Goal: Task Accomplishment & Management: Complete application form

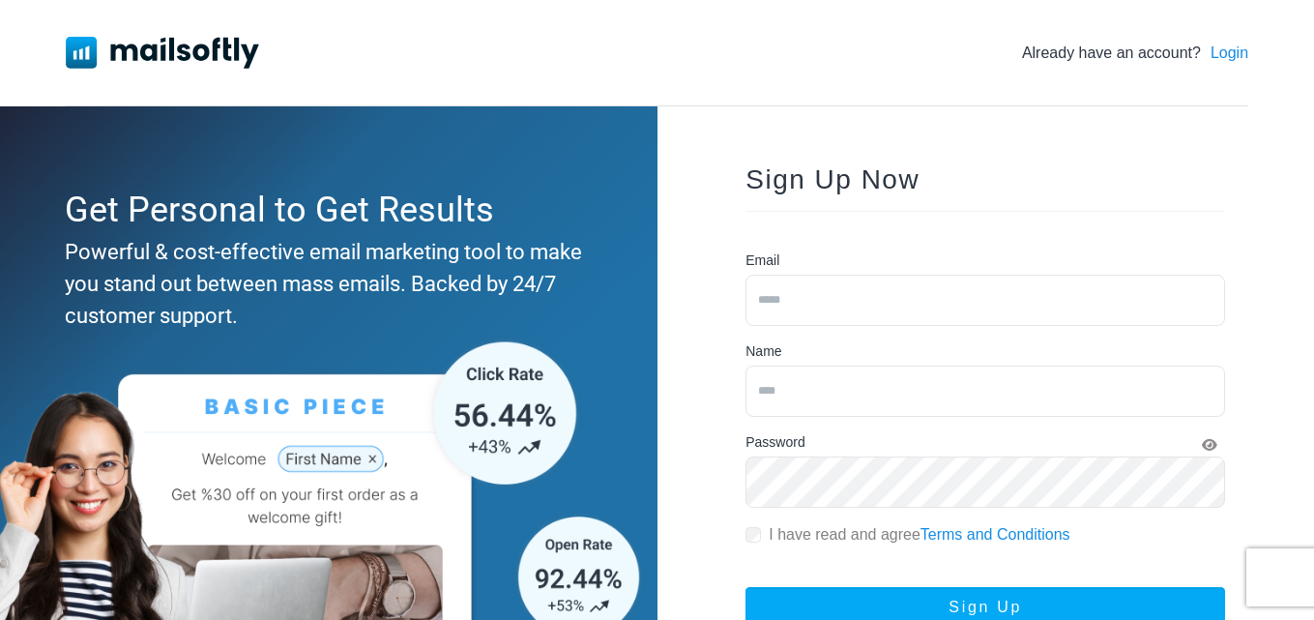
click at [821, 313] on input "email" at bounding box center [985, 300] width 480 height 51
type input "**********"
click at [823, 391] on input "text" at bounding box center [985, 390] width 480 height 51
type input "**********"
click at [1206, 442] on icon "Show Password" at bounding box center [1209, 445] width 15 height 14
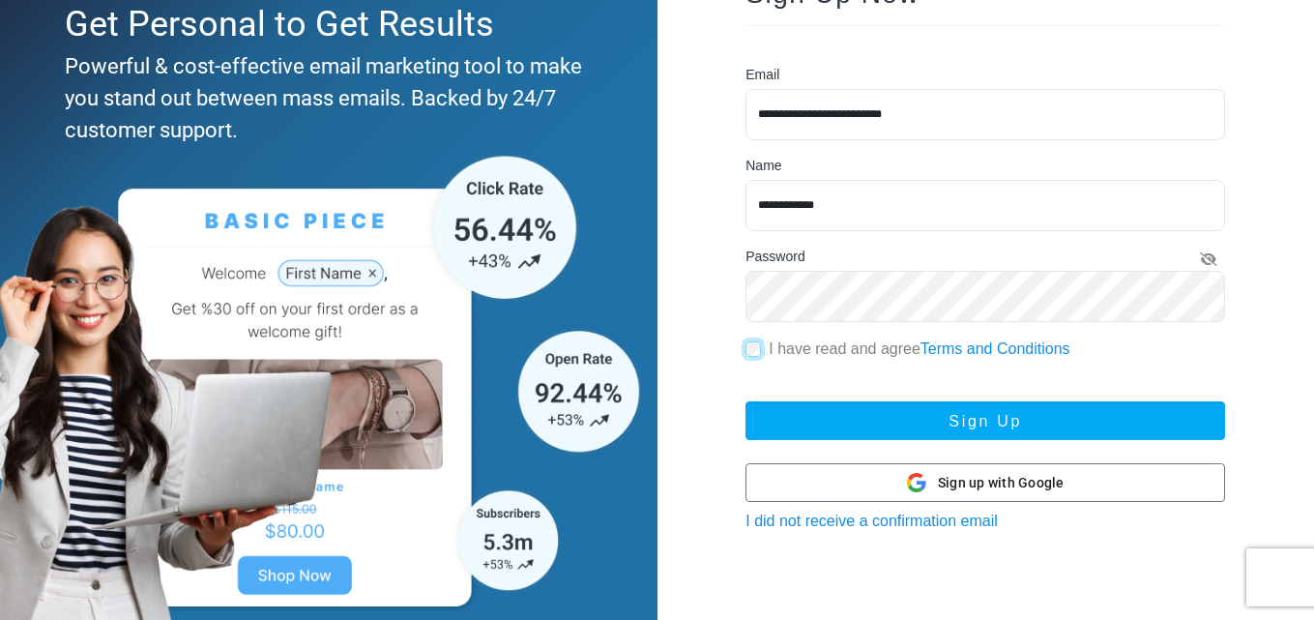
scroll to position [213, 0]
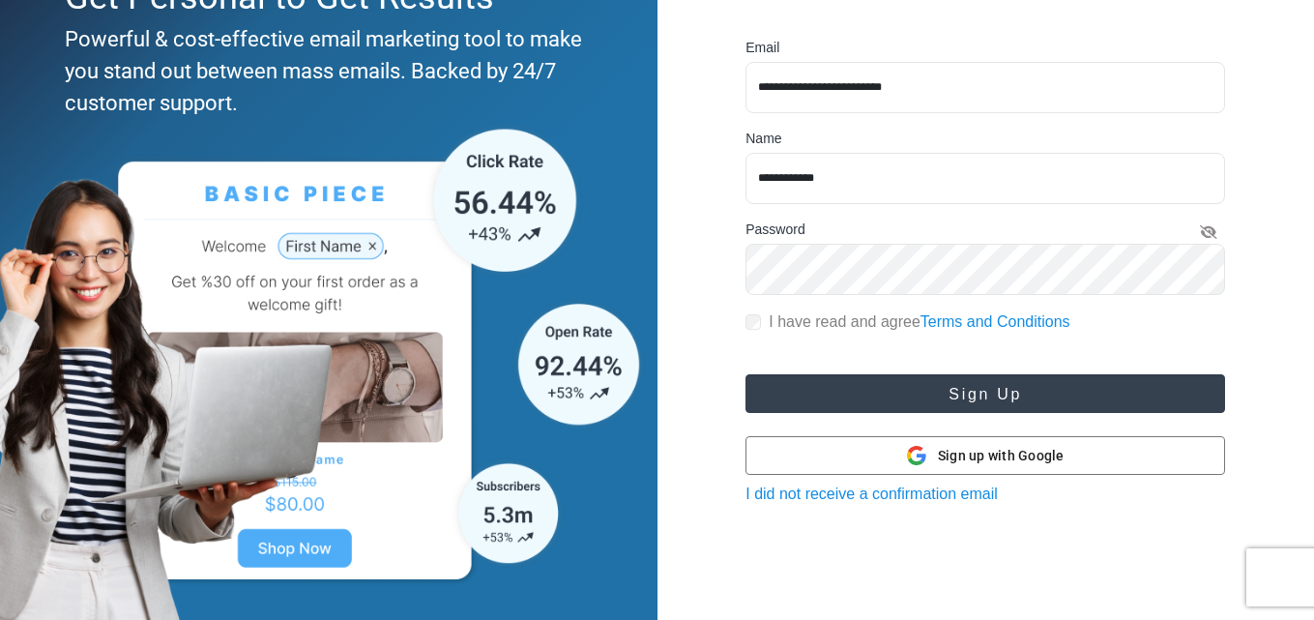
click at [1000, 394] on button "Sign Up" at bounding box center [985, 393] width 480 height 39
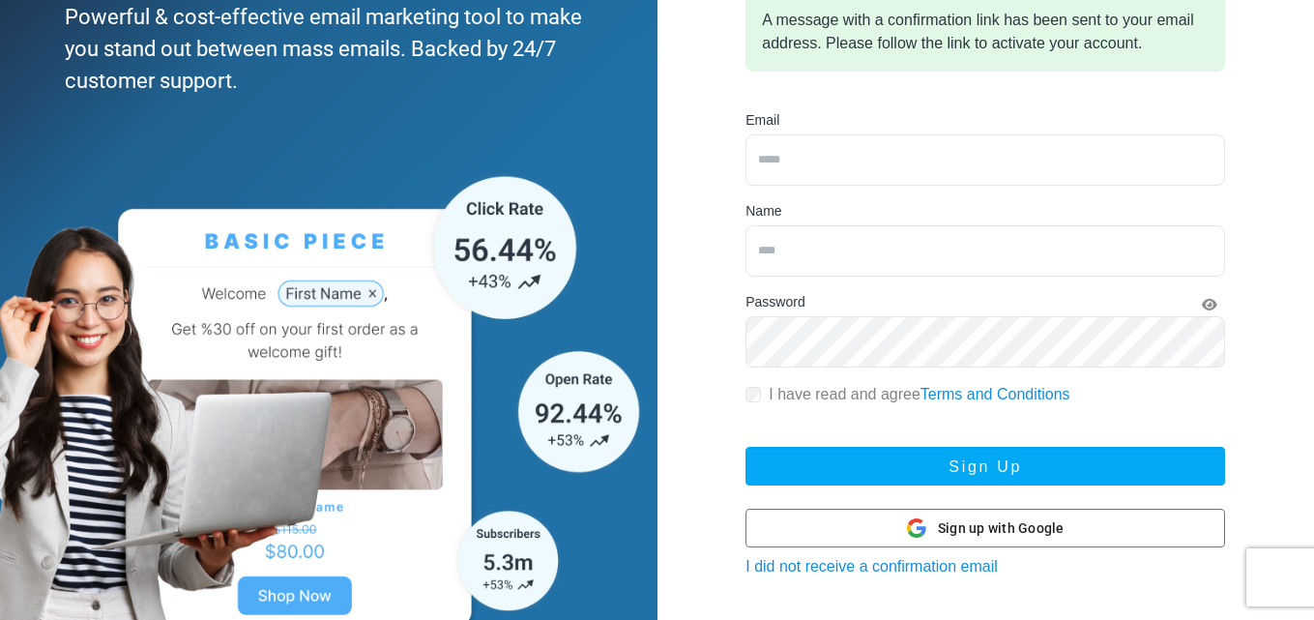
scroll to position [282, 0]
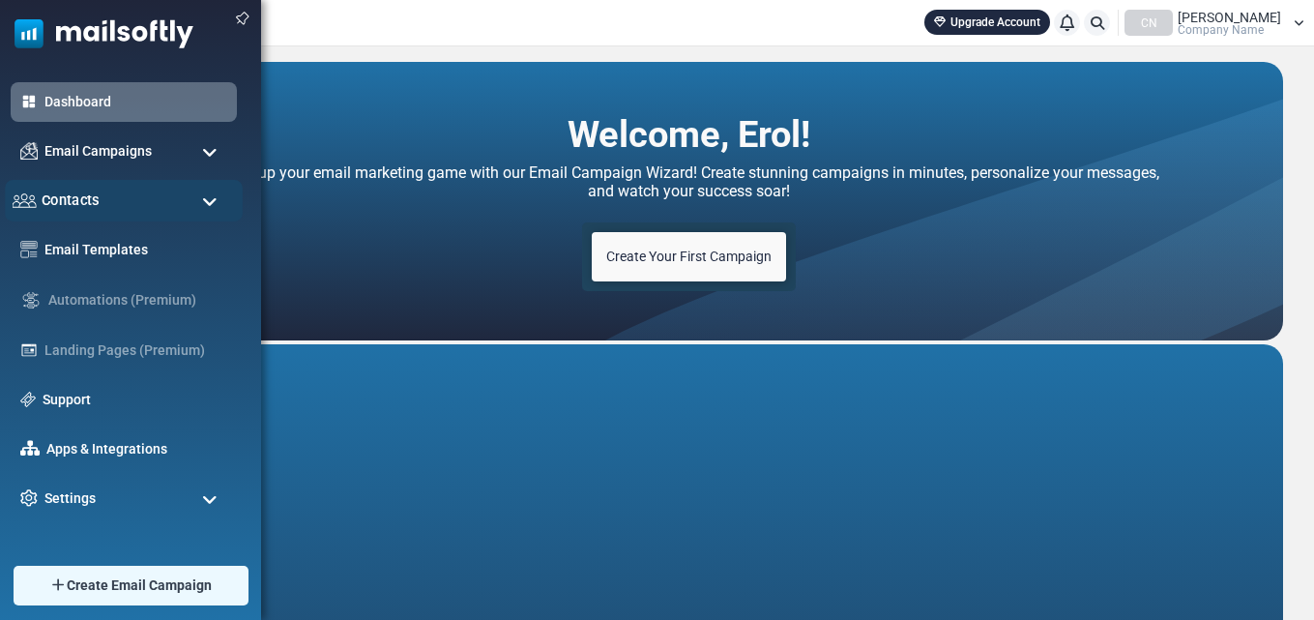
click at [200, 200] on div "Contacts" at bounding box center [124, 201] width 238 height 42
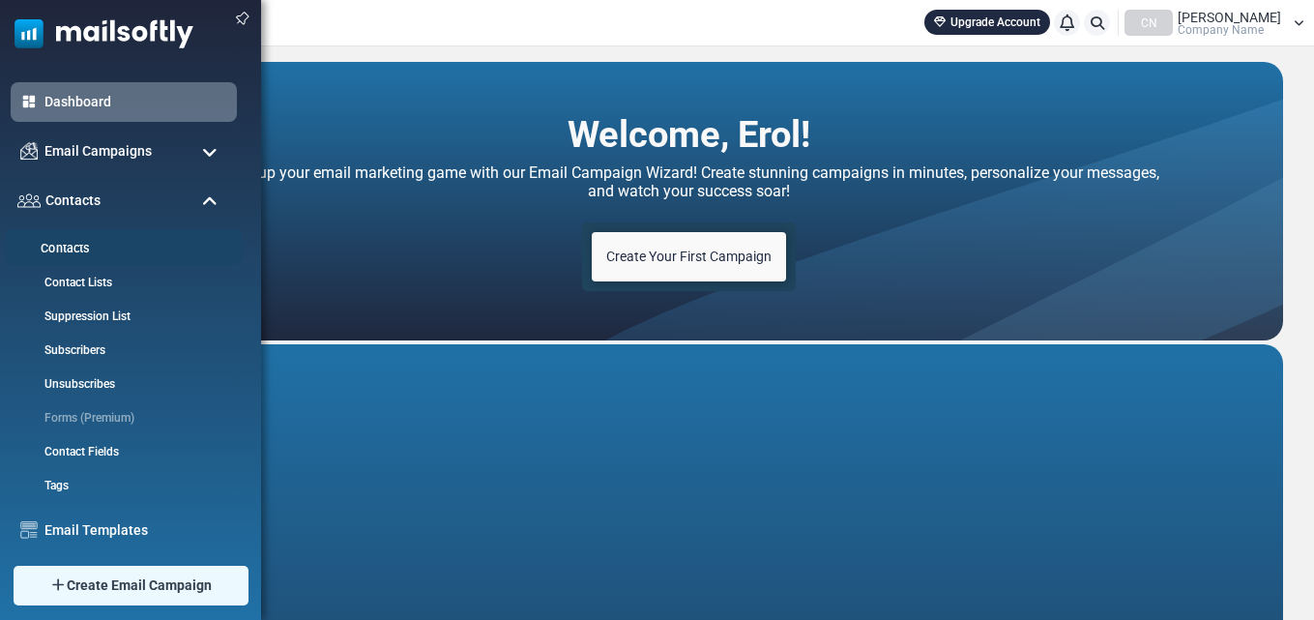
click at [66, 250] on link "Contacts" at bounding box center [121, 249] width 232 height 18
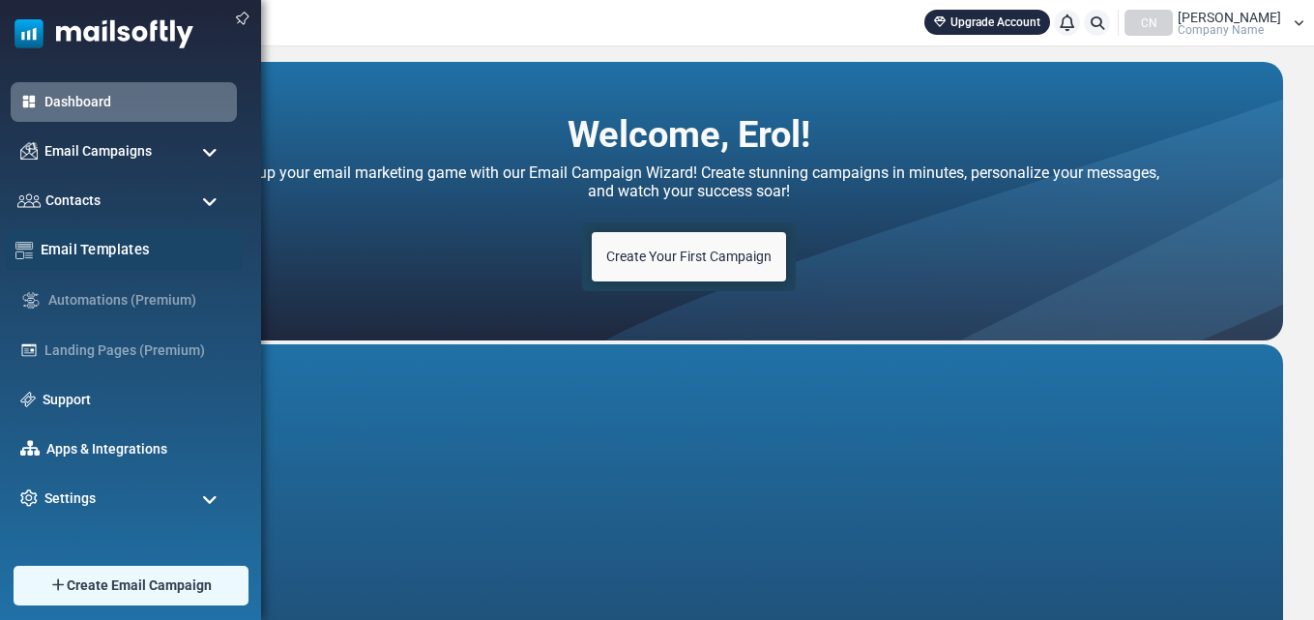
click at [93, 251] on link "Email Templates" at bounding box center [136, 249] width 191 height 21
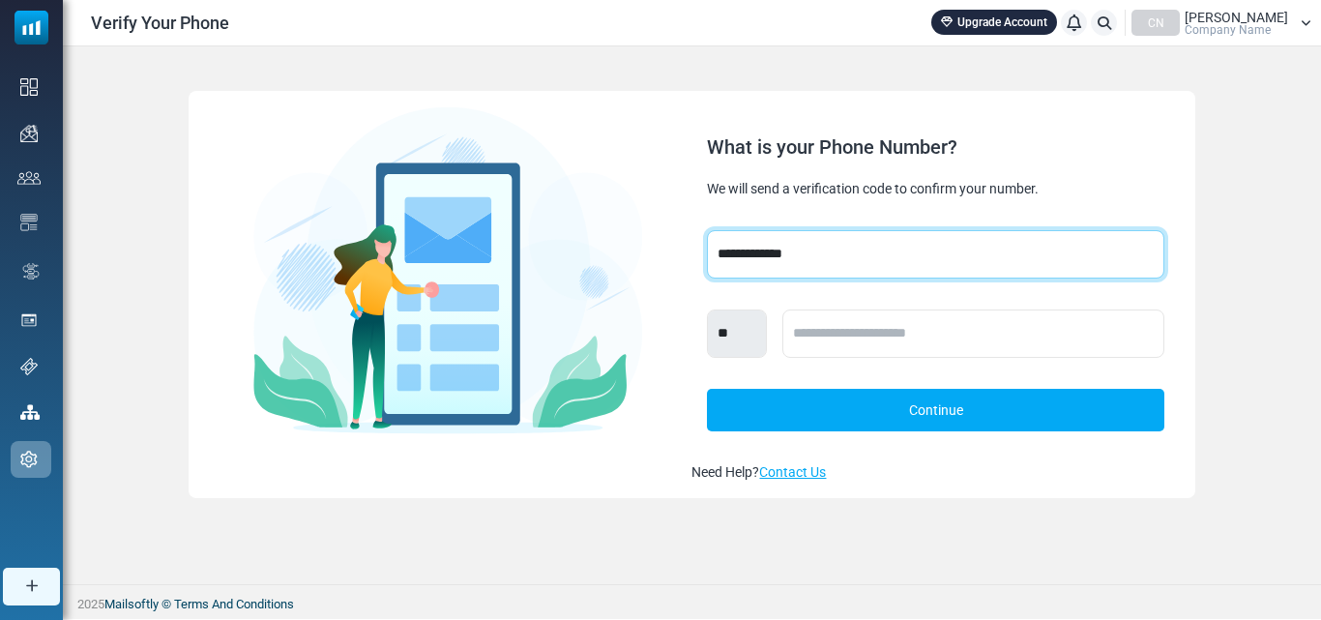
click at [844, 242] on select "**********" at bounding box center [935, 254] width 456 height 48
select select "***"
click at [707, 230] on select "**********" at bounding box center [935, 254] width 456 height 48
select select "***"
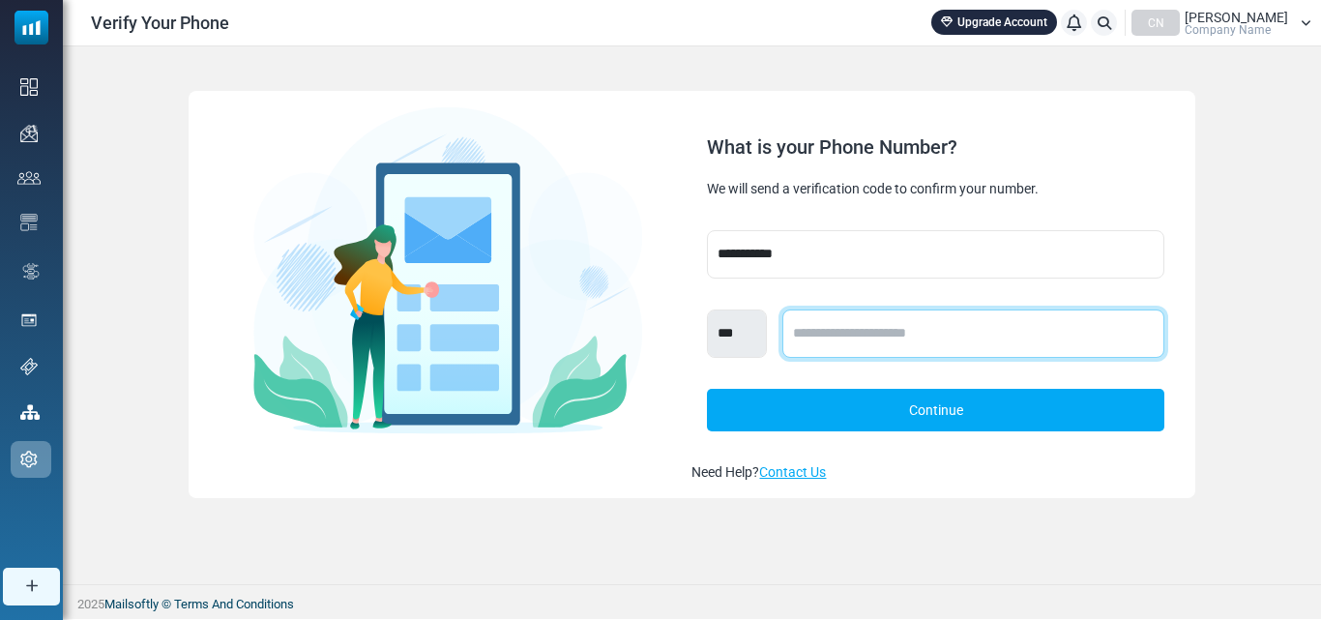
click at [875, 326] on input "text" at bounding box center [972, 333] width 381 height 48
type input "**********"
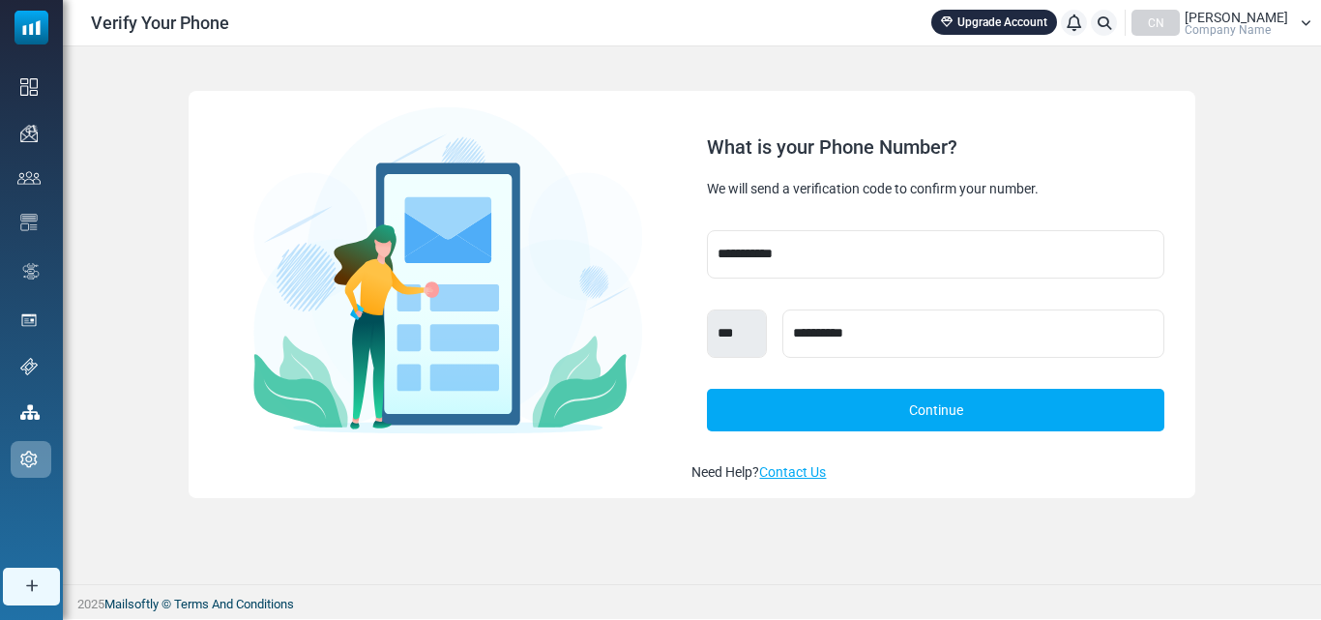
click at [940, 415] on link "Continue" at bounding box center [935, 410] width 456 height 43
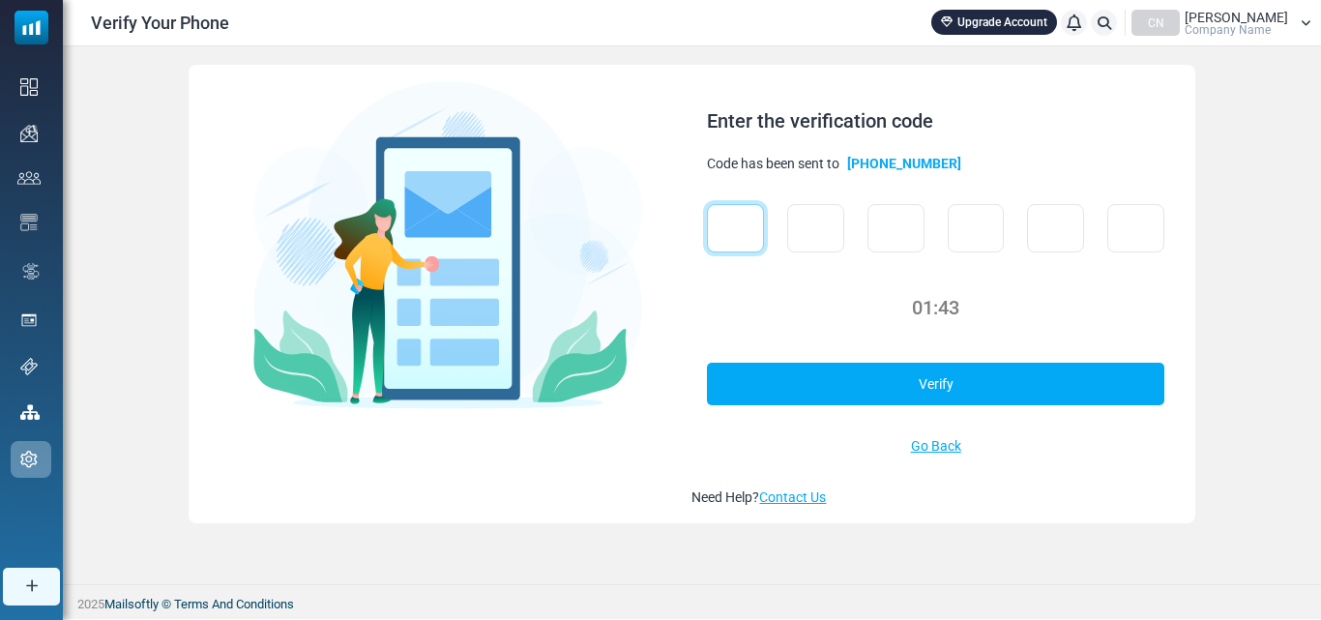
click at [739, 219] on input "text" at bounding box center [735, 228] width 57 height 48
type input "*"
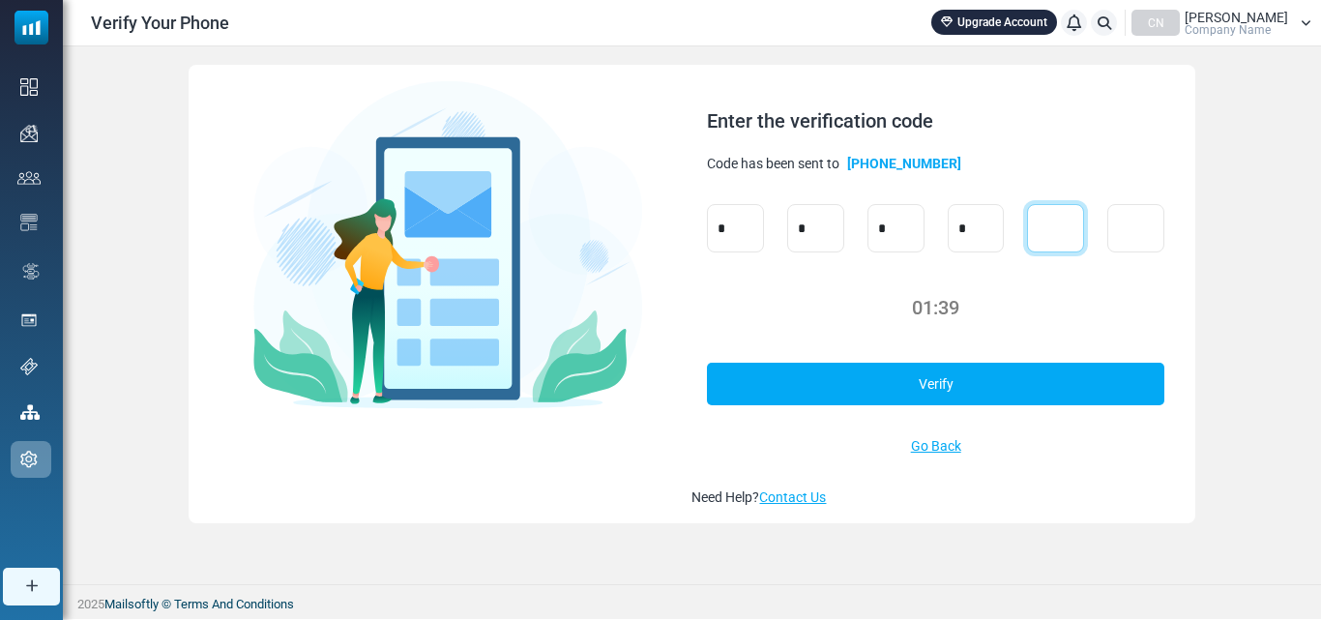
type input "*"
click at [988, 372] on link "Verify" at bounding box center [935, 384] width 456 height 43
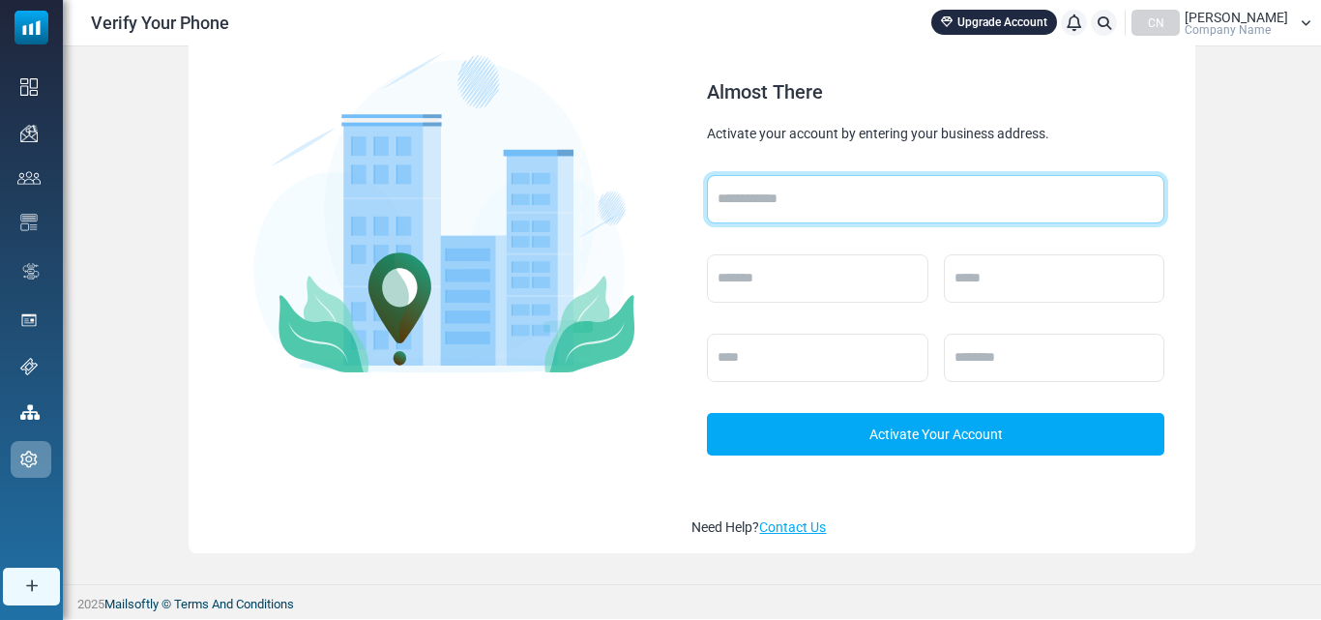
click at [820, 197] on input "text" at bounding box center [935, 199] width 456 height 48
type input "**********"
type input "*******"
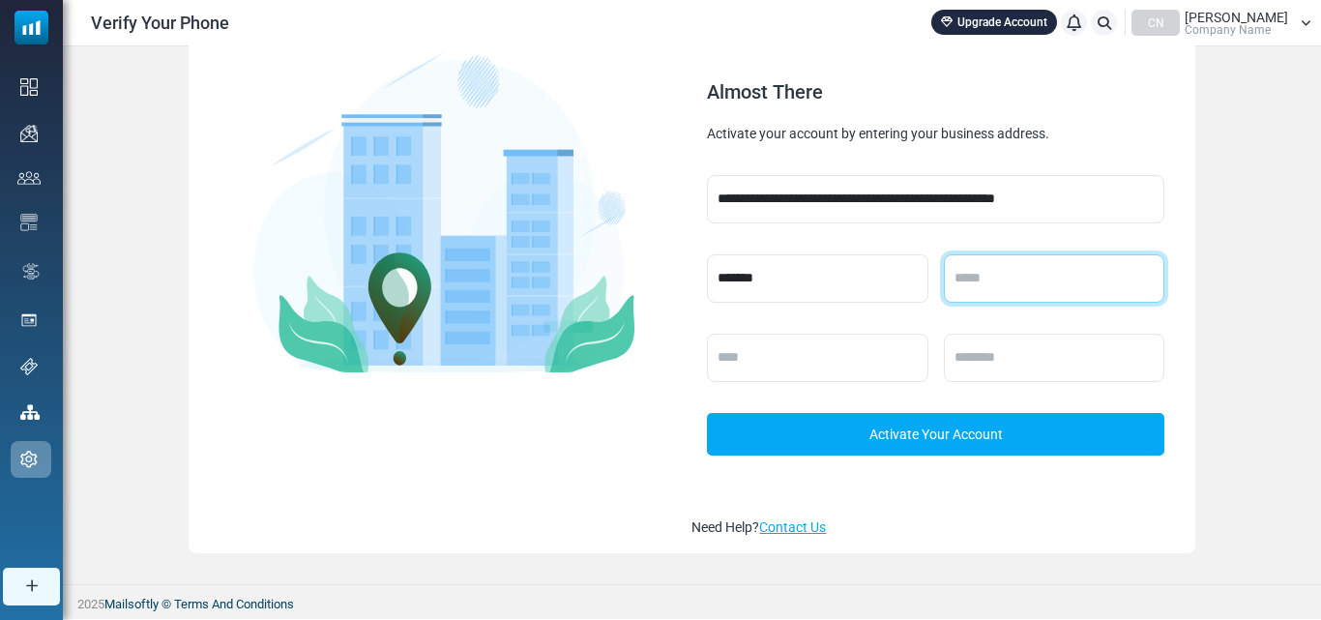
type input "********"
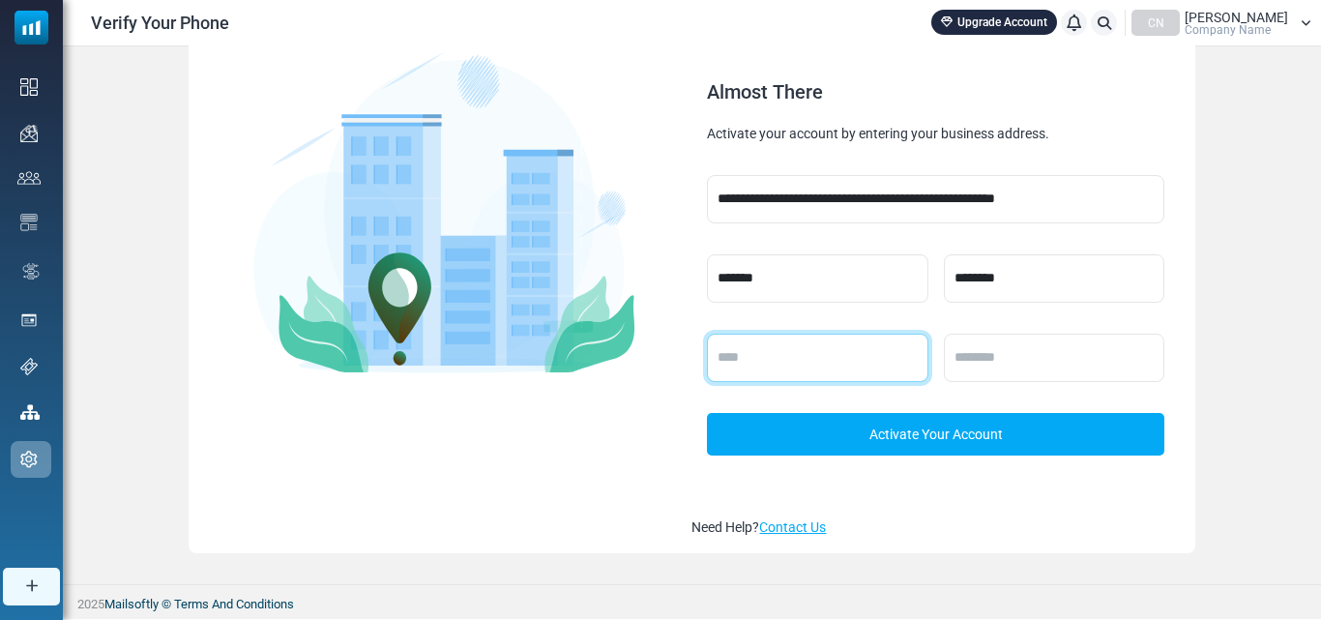
type input "********"
type input "*****"
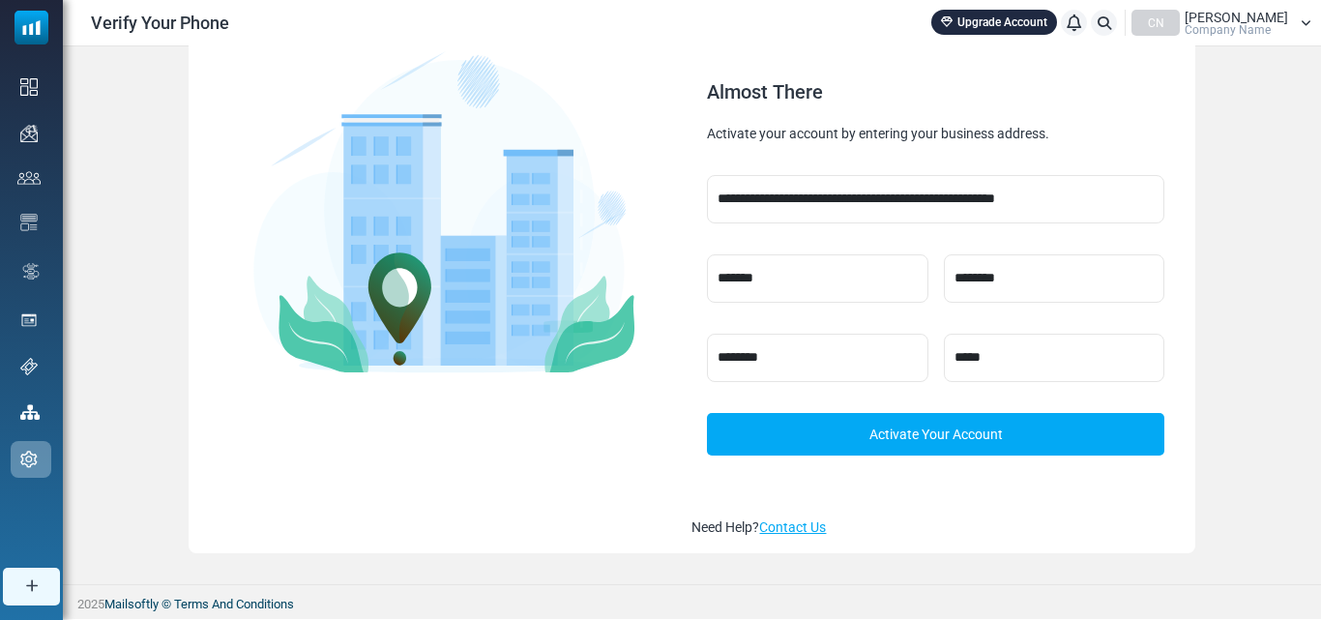
click at [943, 430] on link "Activate Your Account" at bounding box center [935, 434] width 456 height 43
click at [950, 432] on link "Activate Your Account" at bounding box center [935, 434] width 456 height 43
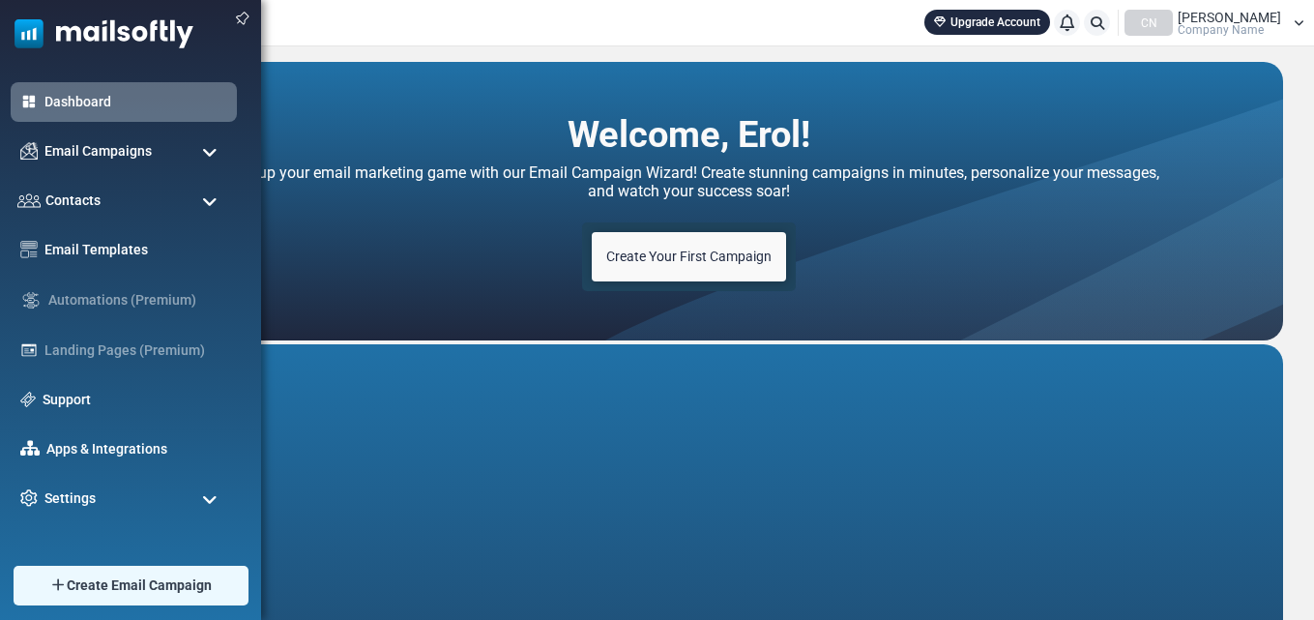
click at [202, 154] on span at bounding box center [209, 152] width 15 height 17
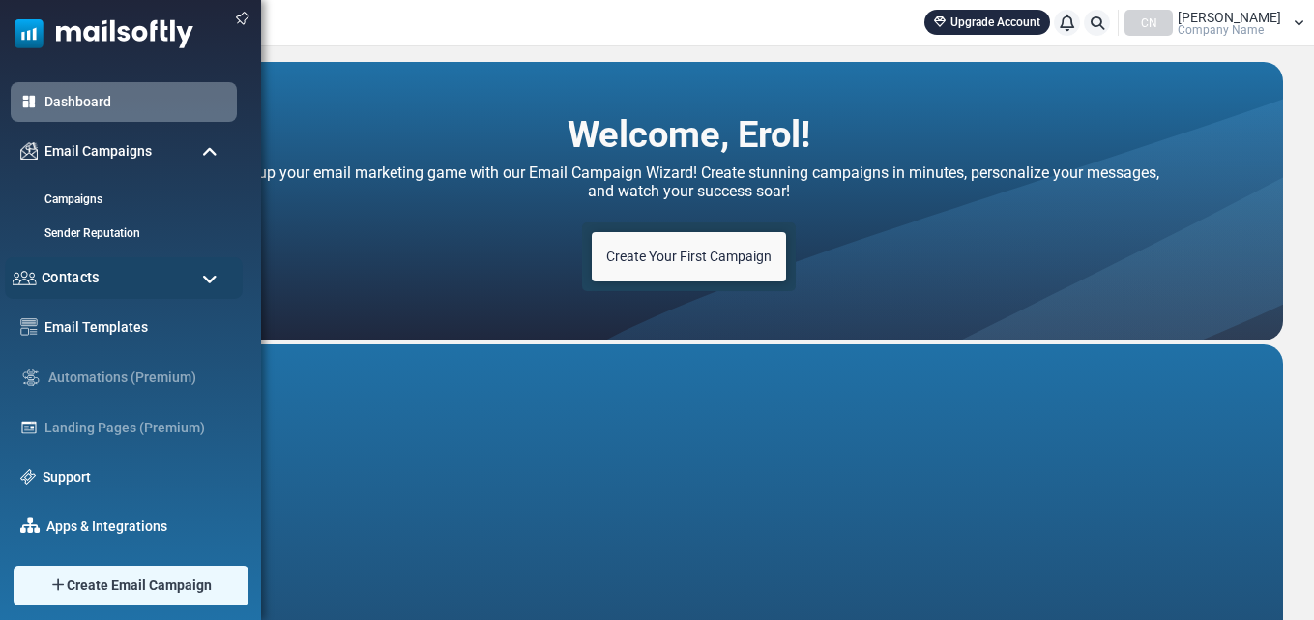
click at [97, 281] on span "Contacts" at bounding box center [71, 277] width 58 height 21
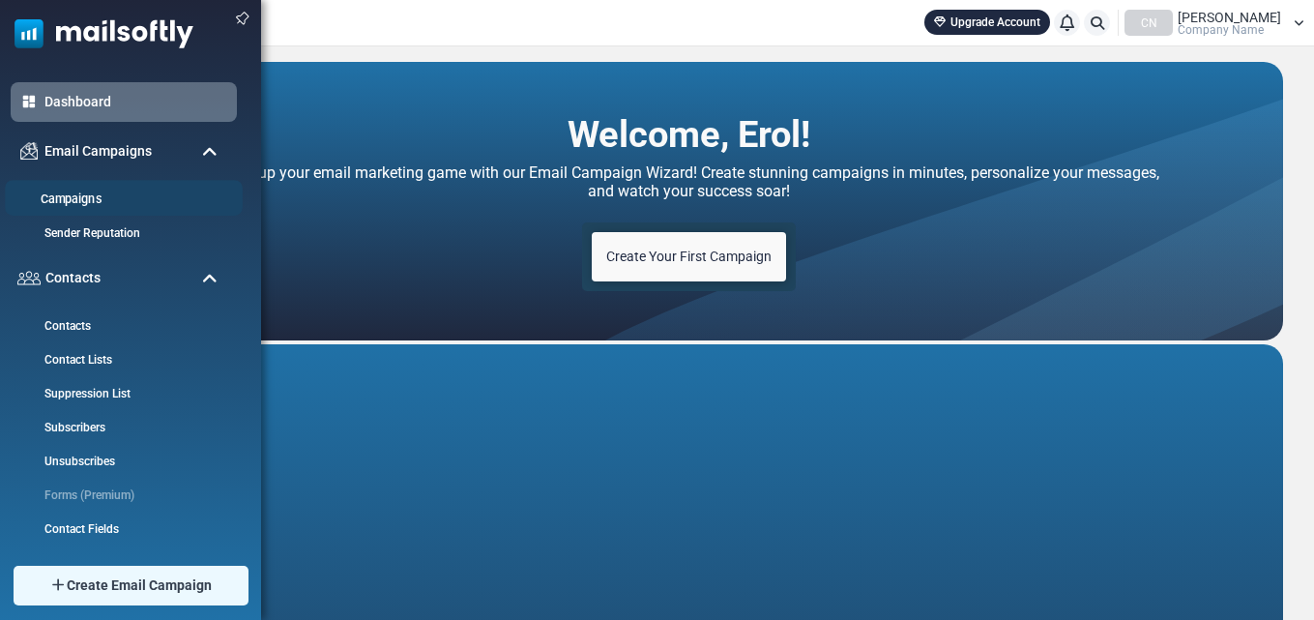
click at [93, 199] on link "Campaigns" at bounding box center [121, 199] width 232 height 18
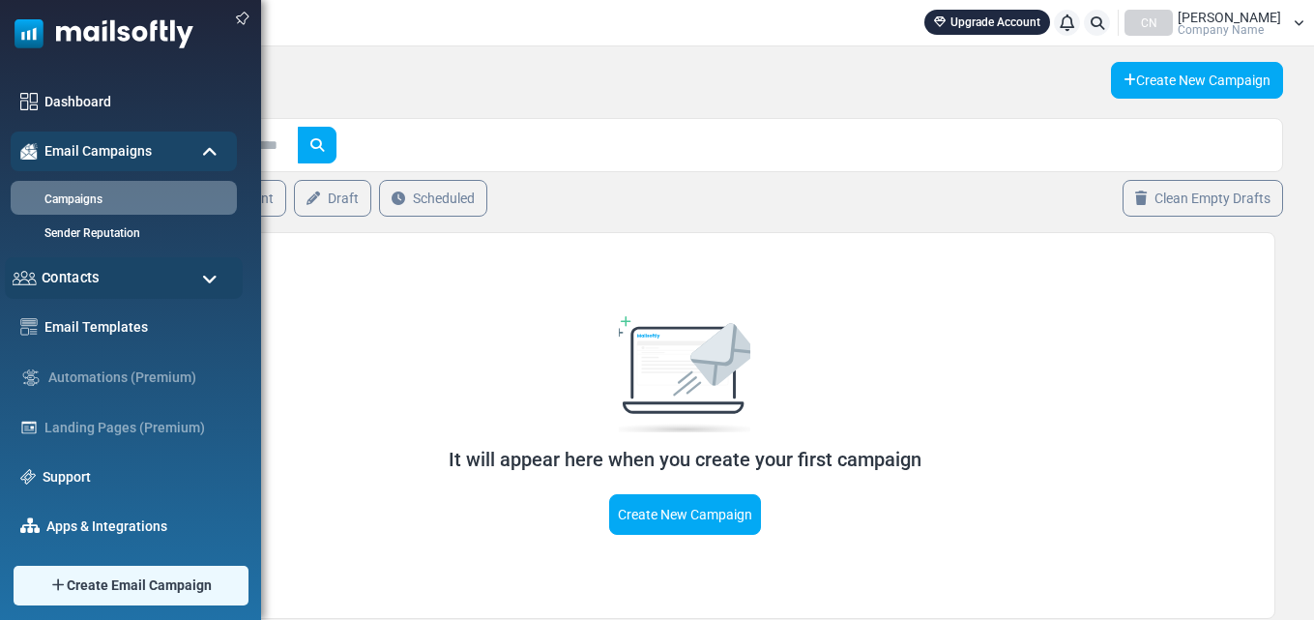
click at [110, 282] on div "Contacts" at bounding box center [124, 278] width 238 height 42
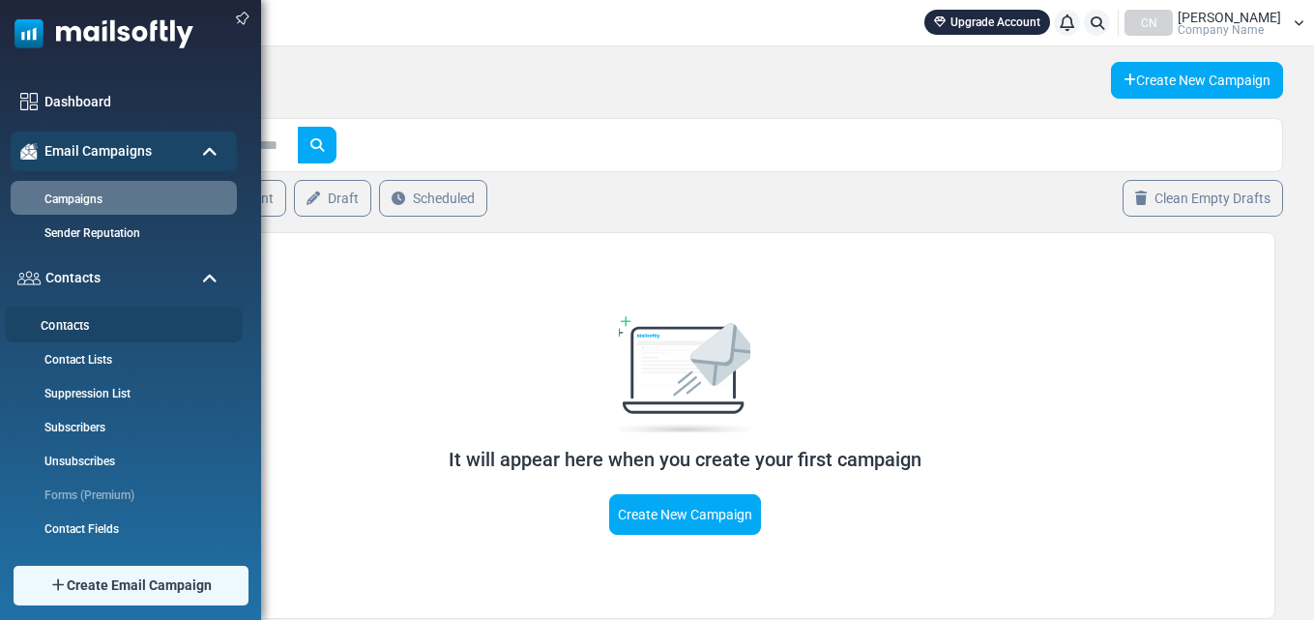
click at [81, 329] on link "Contacts" at bounding box center [121, 326] width 232 height 18
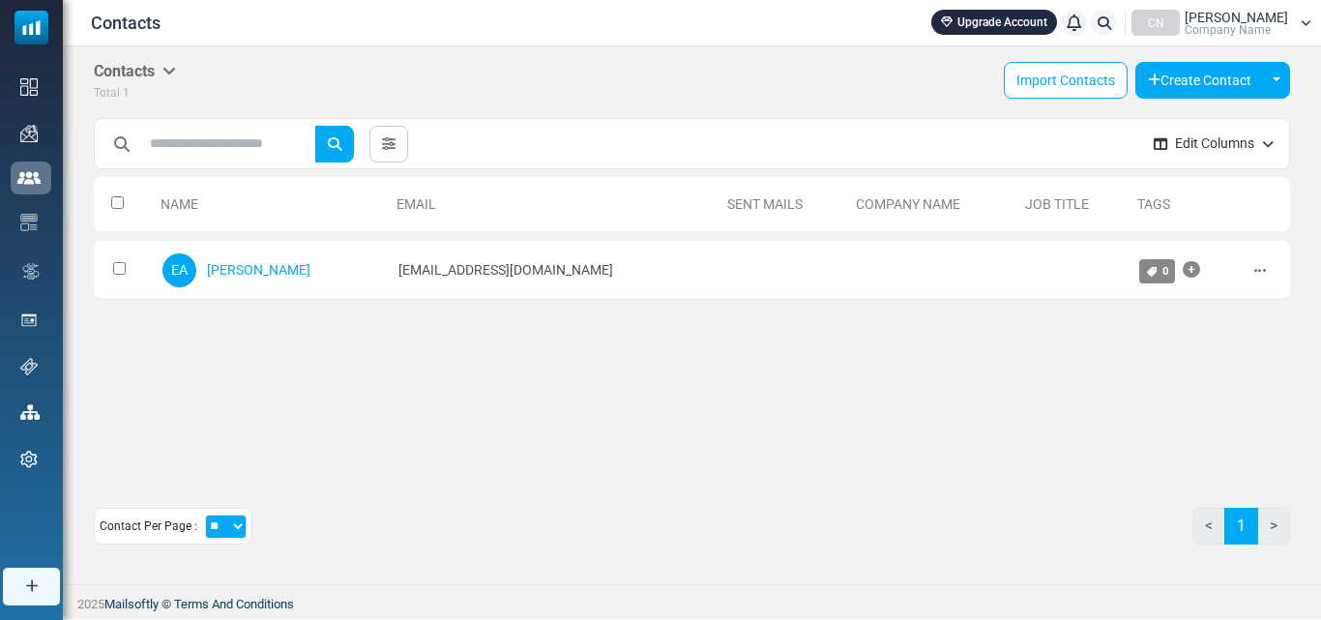
click at [1265, 141] on icon "button" at bounding box center [1268, 144] width 12 height 14
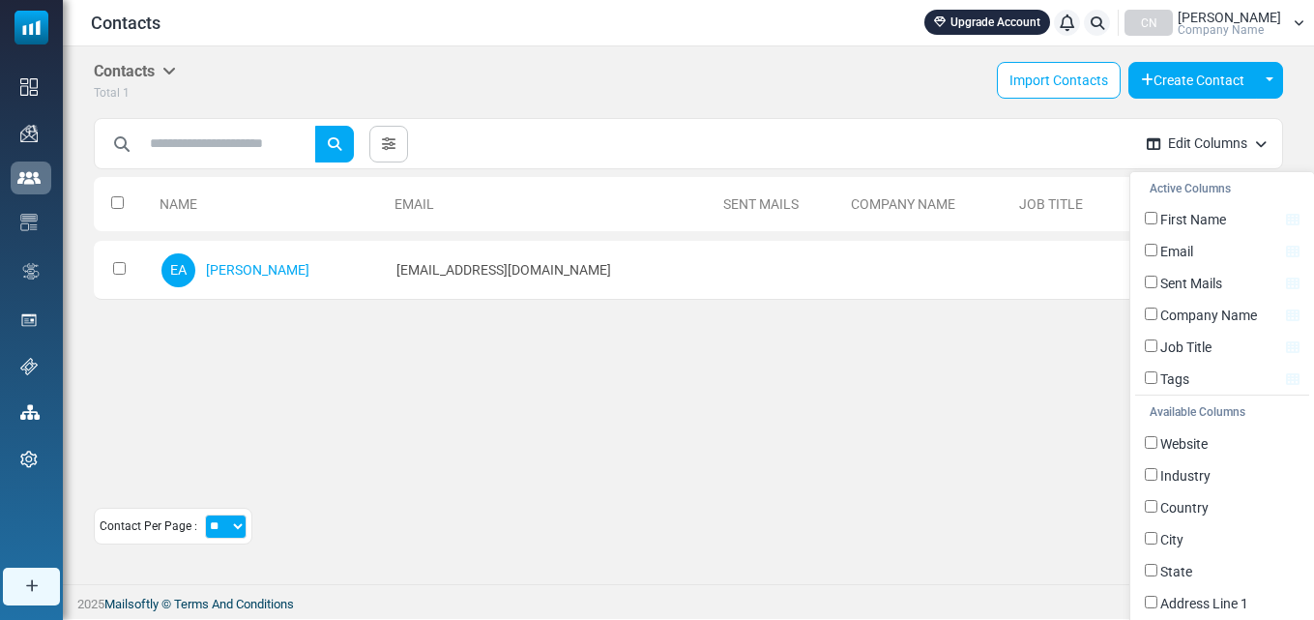
click at [855, 452] on div "Name Email Sent Mails Company Name Job Title Tags 0 Selected Create List Add to…" at bounding box center [688, 321] width 1189 height 309
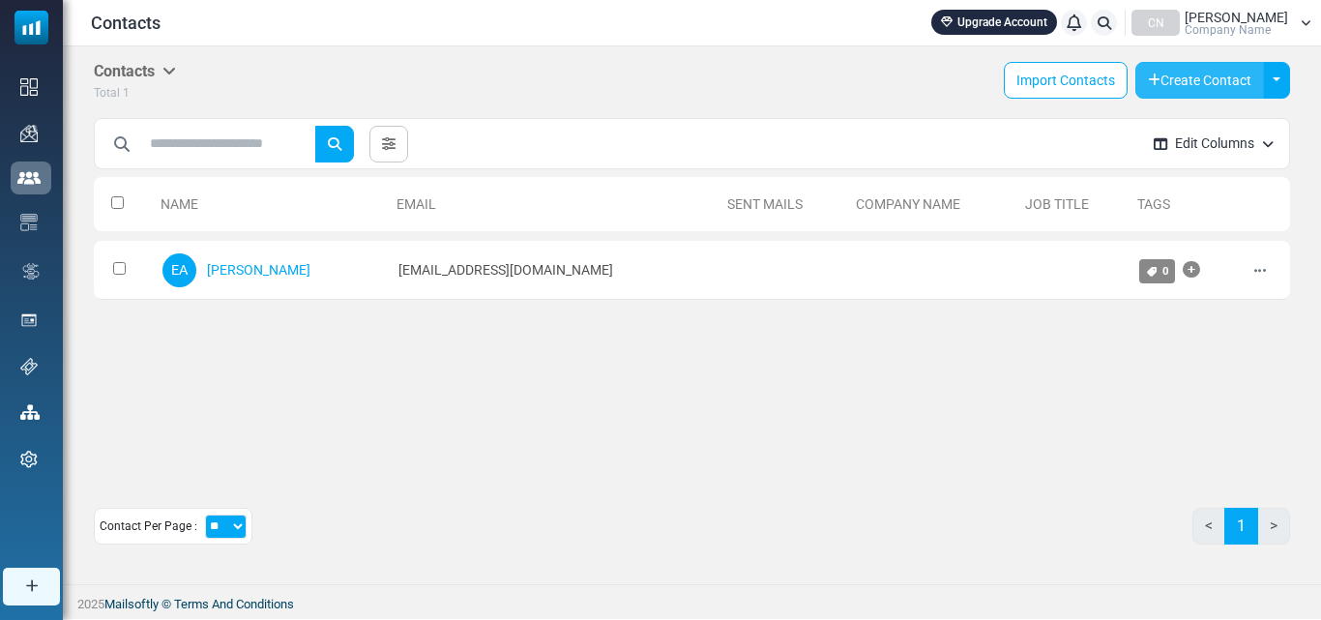
click at [1195, 76] on button "Create Contact" at bounding box center [1199, 80] width 129 height 37
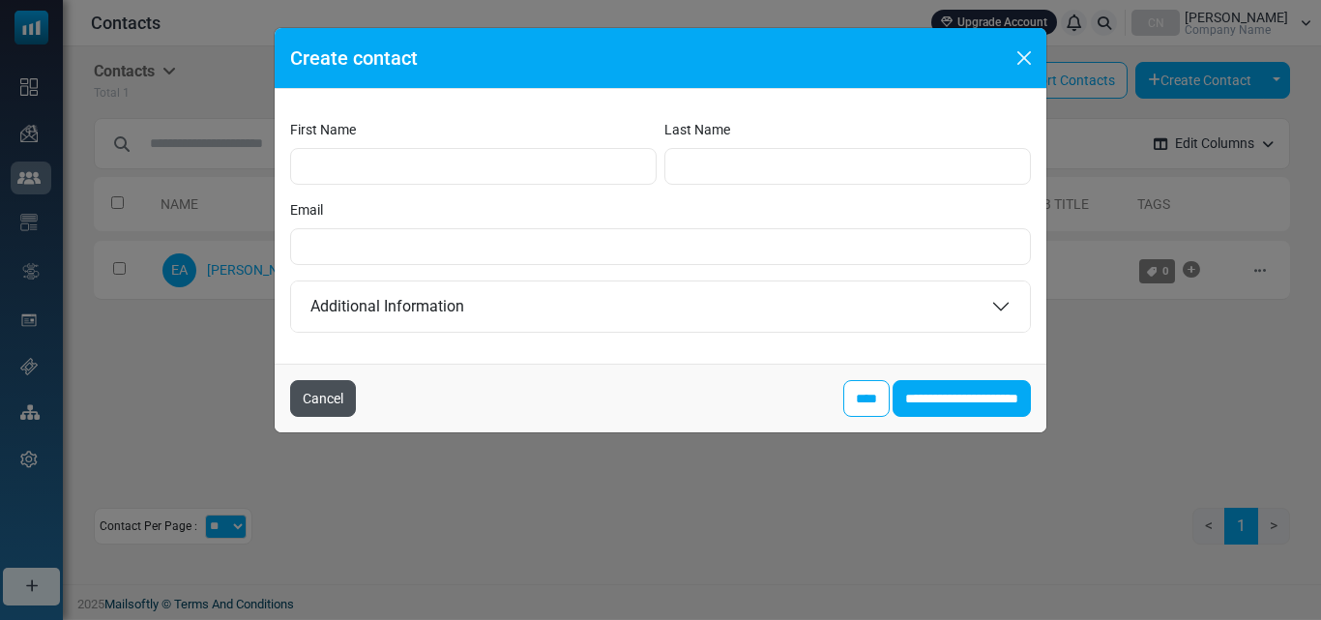
click at [317, 395] on button "Cancel" at bounding box center [323, 398] width 66 height 37
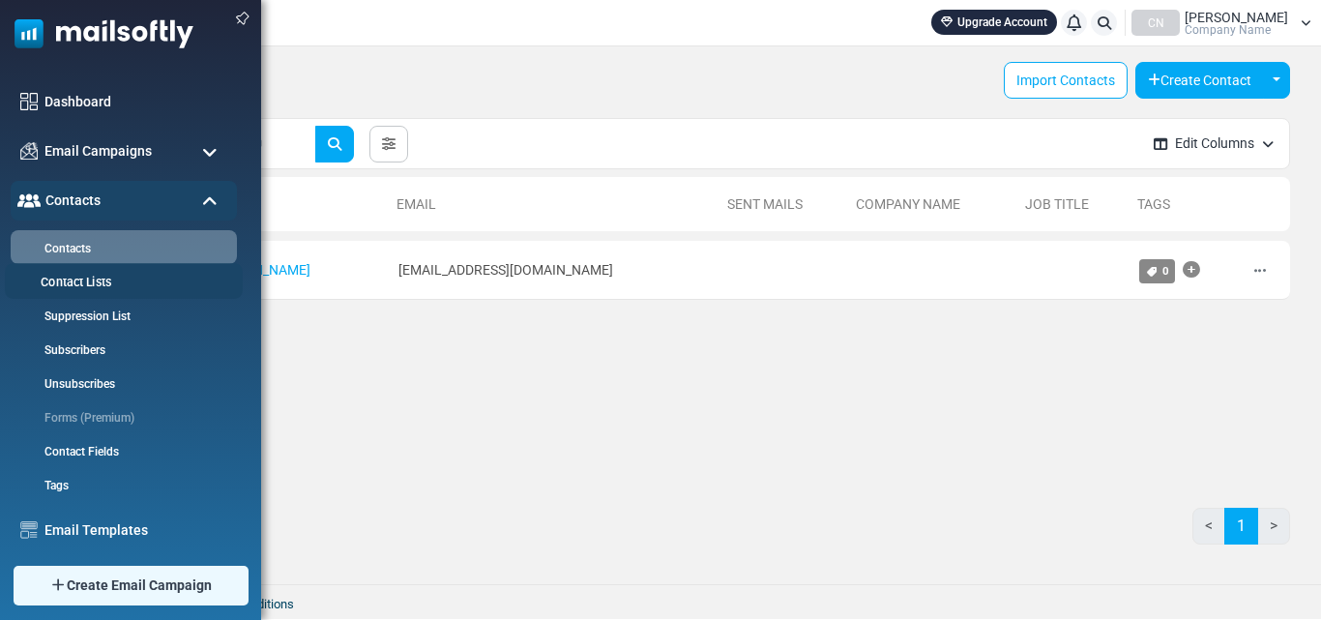
click at [65, 281] on link "Contact Lists" at bounding box center [121, 283] width 232 height 18
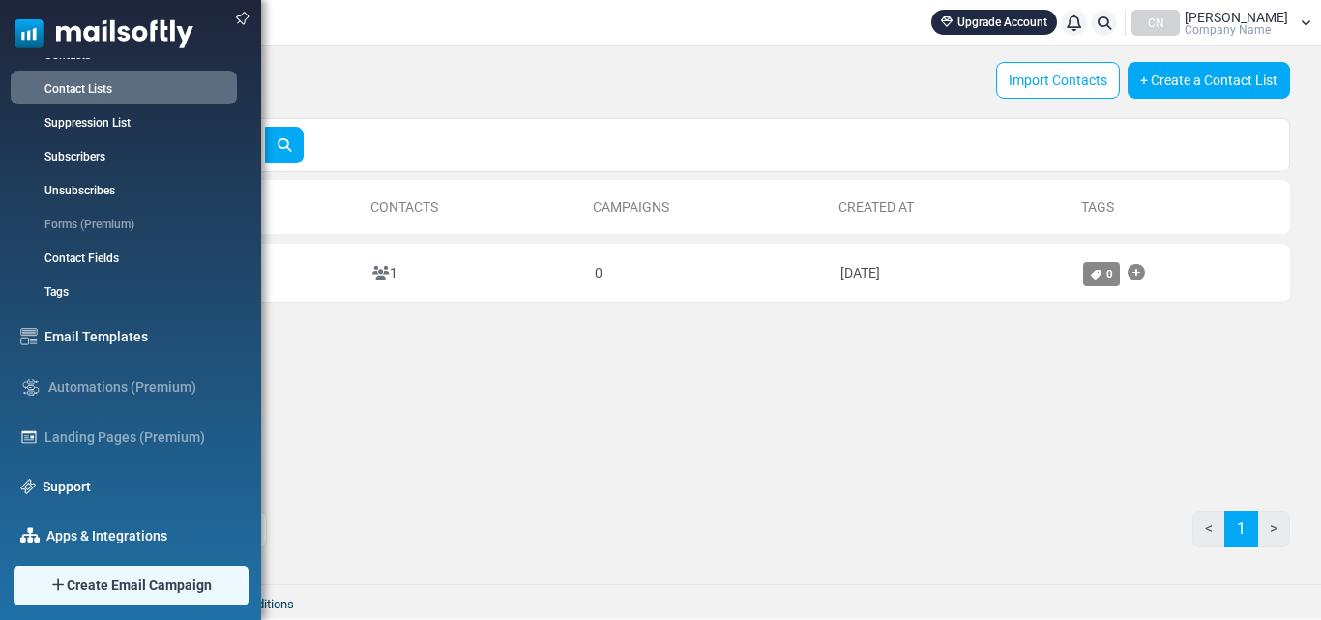
scroll to position [256, 0]
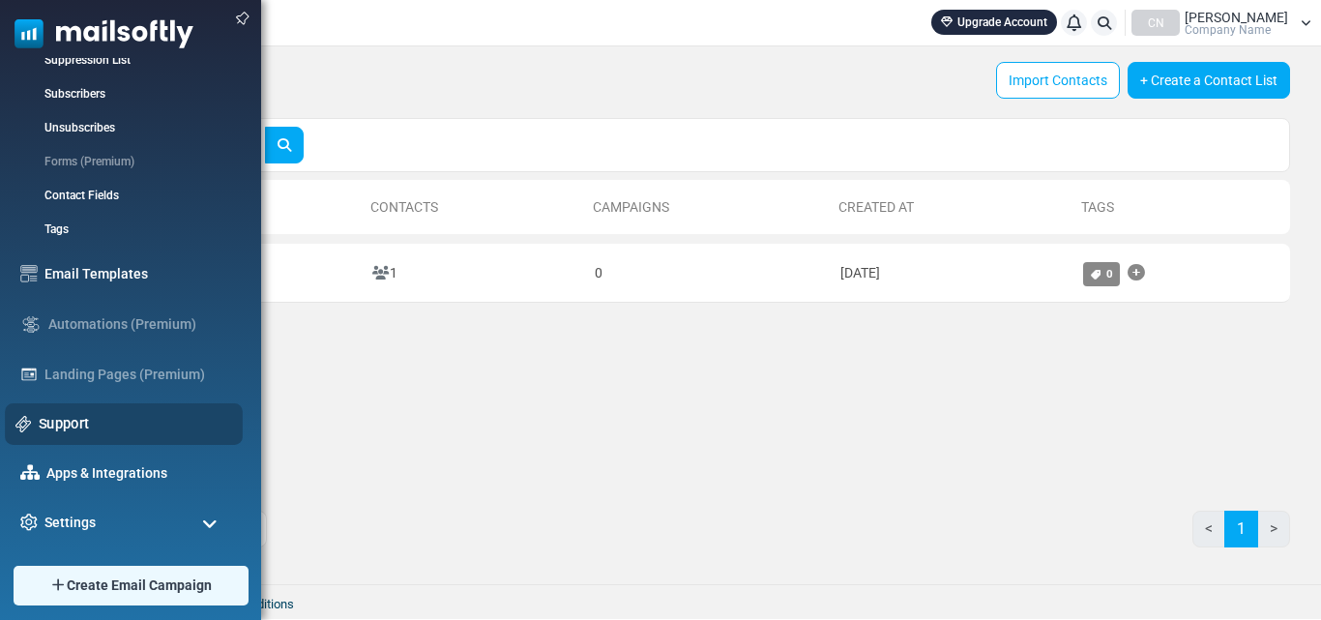
click at [81, 419] on link "Support" at bounding box center [135, 423] width 193 height 21
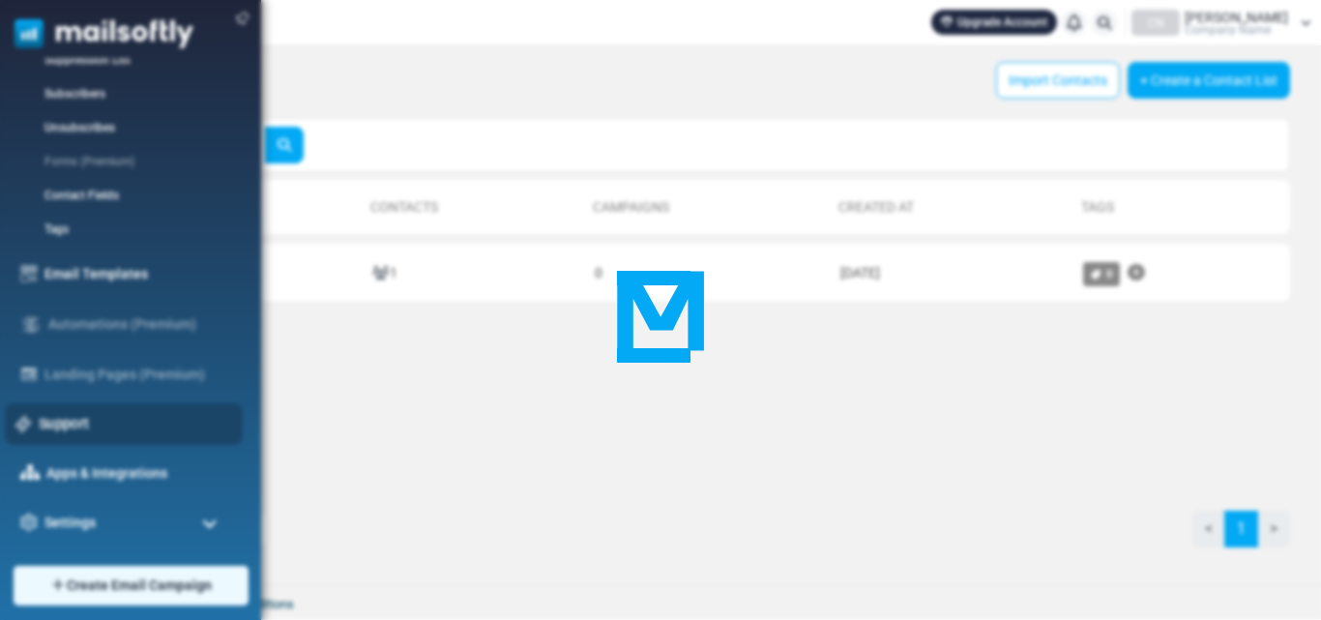
scroll to position [90, 0]
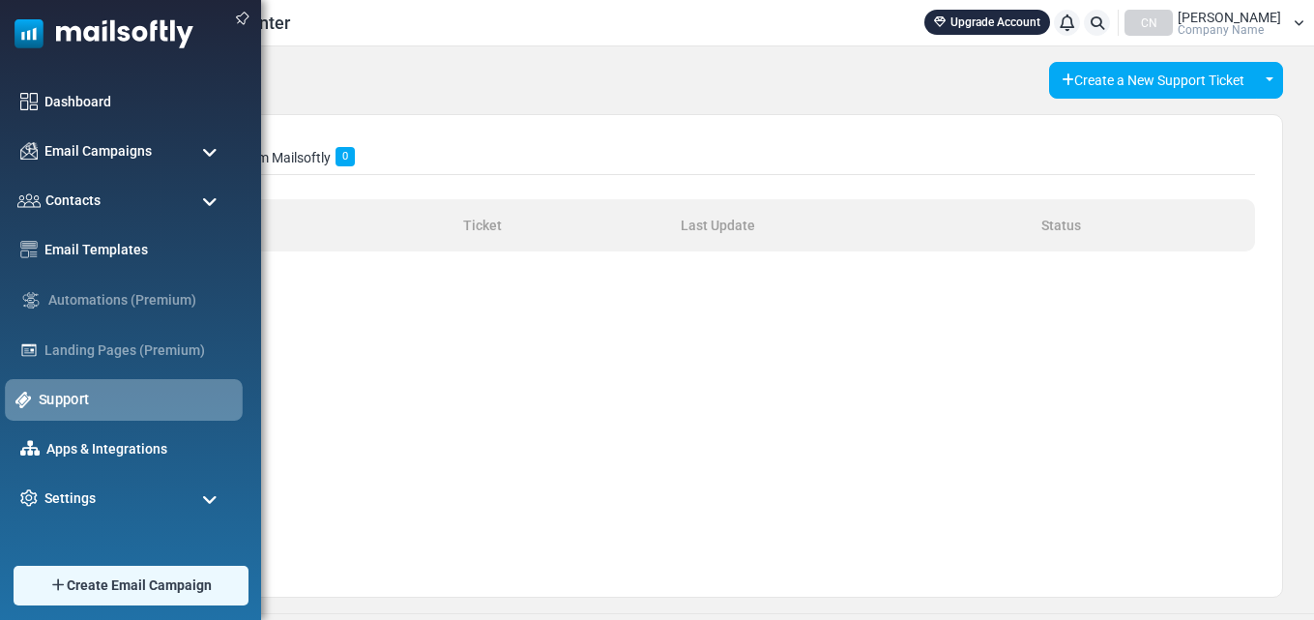
click at [80, 401] on link "Support" at bounding box center [135, 399] width 193 height 21
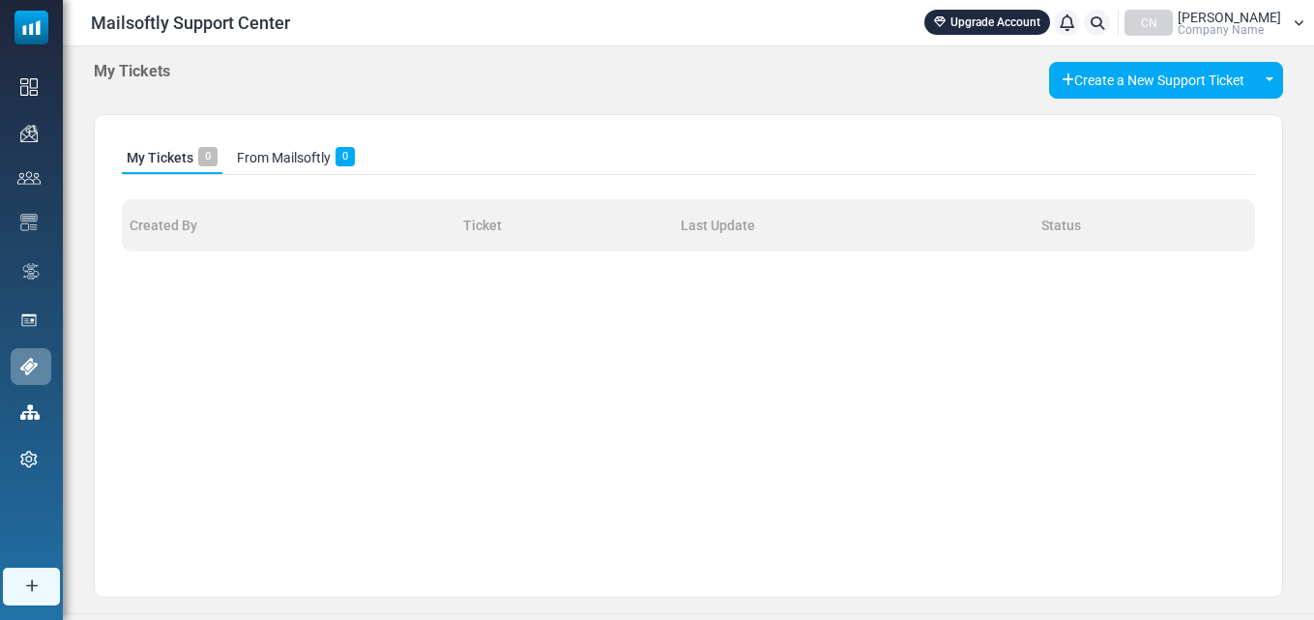
click at [1294, 19] on icon at bounding box center [1298, 23] width 11 height 12
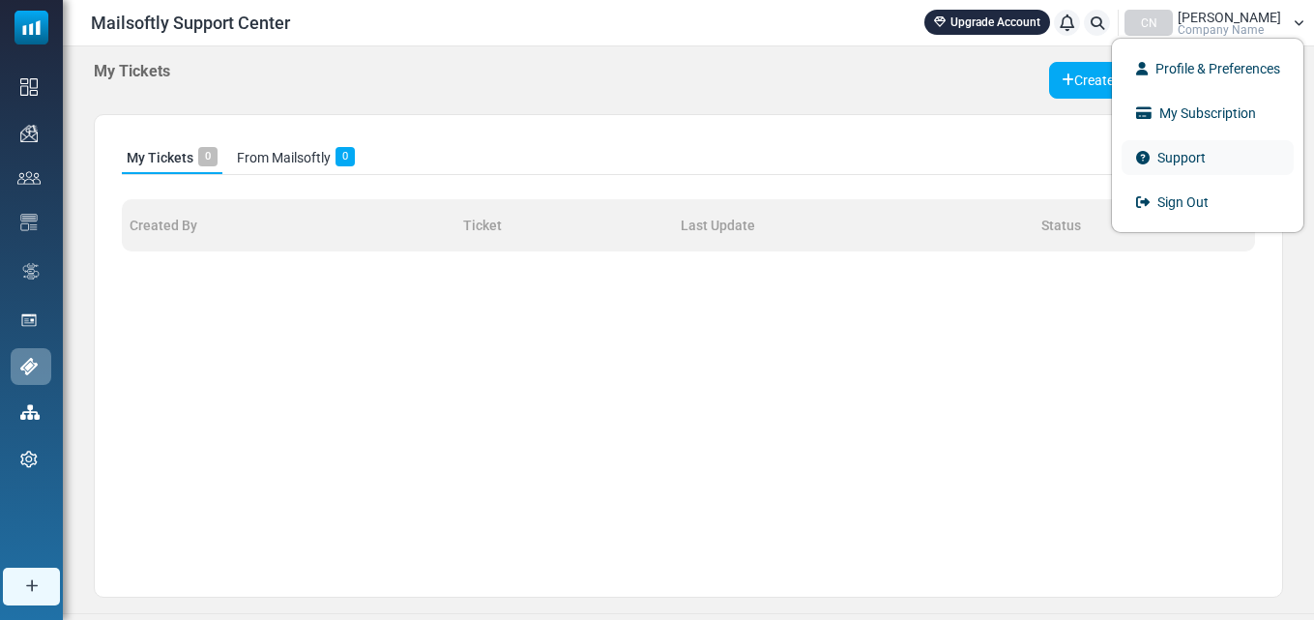
click at [1172, 153] on link "Support" at bounding box center [1207, 157] width 172 height 35
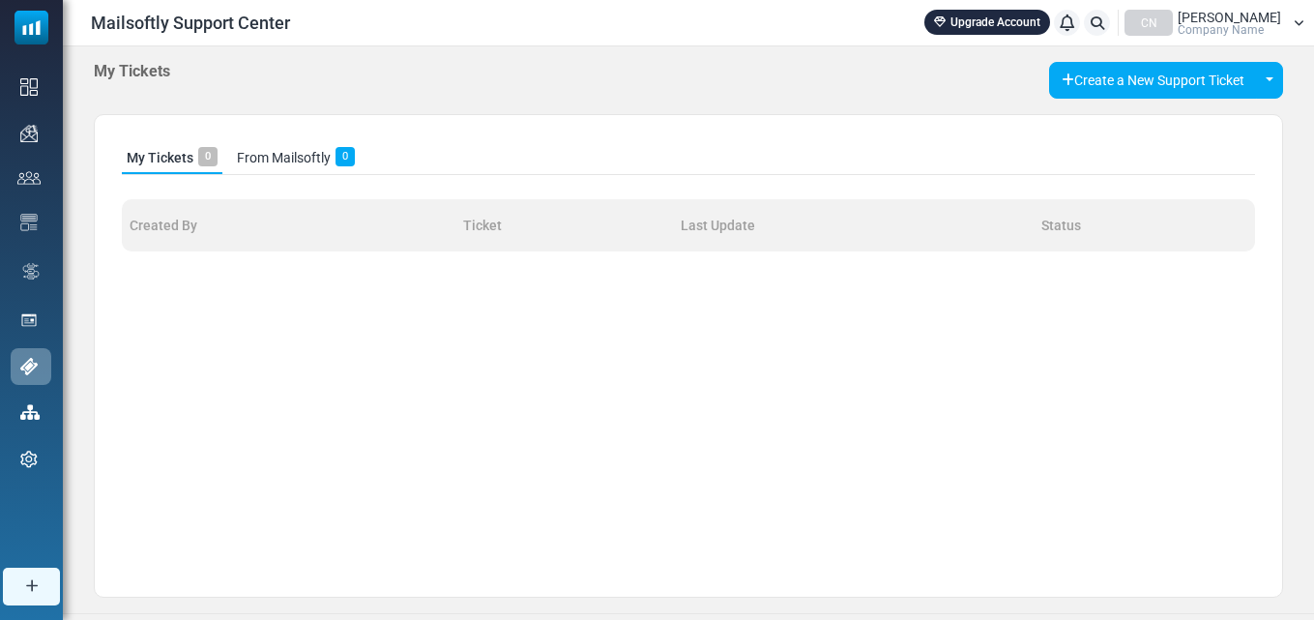
click at [234, 405] on div "My Tickets 0 From Mailsoftly 0 Created By Ticket Last Update Status" at bounding box center [688, 355] width 1189 height 483
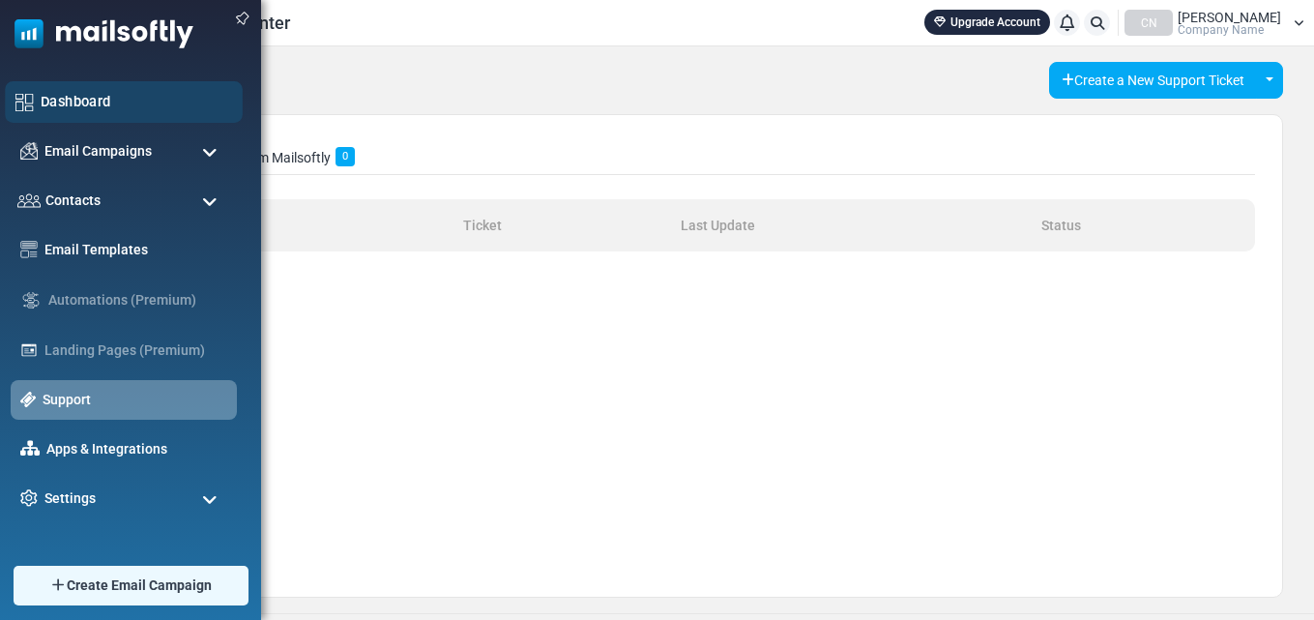
click at [76, 101] on link "Dashboard" at bounding box center [136, 101] width 191 height 21
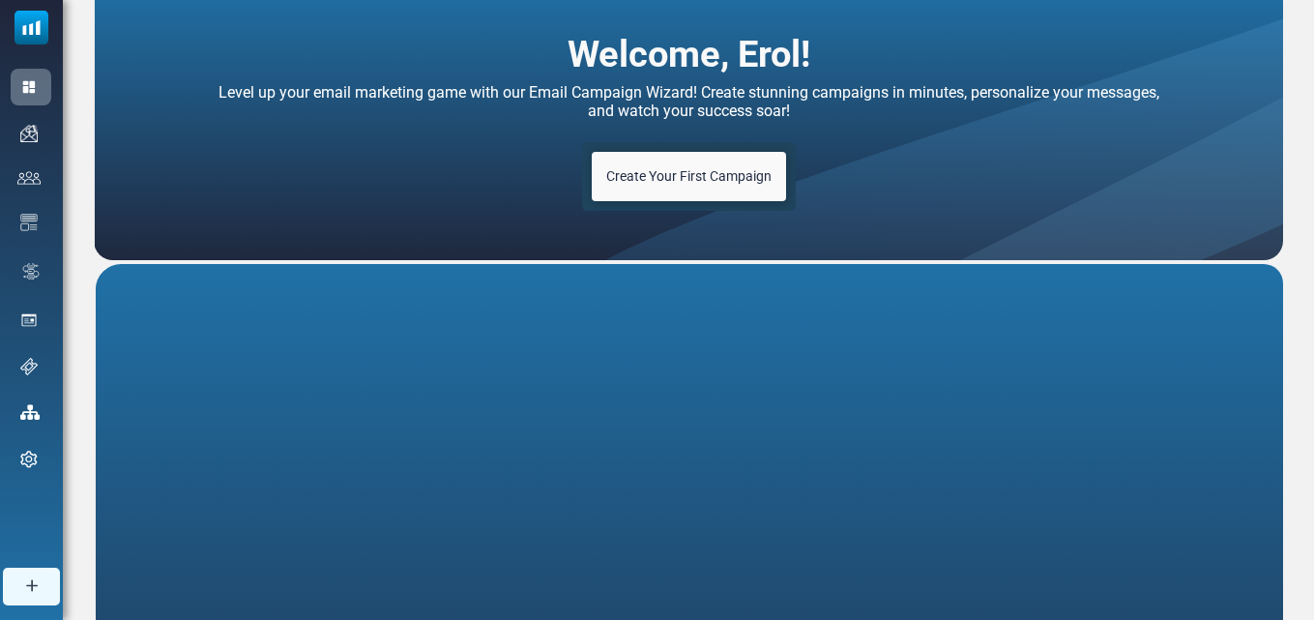
scroll to position [59, 0]
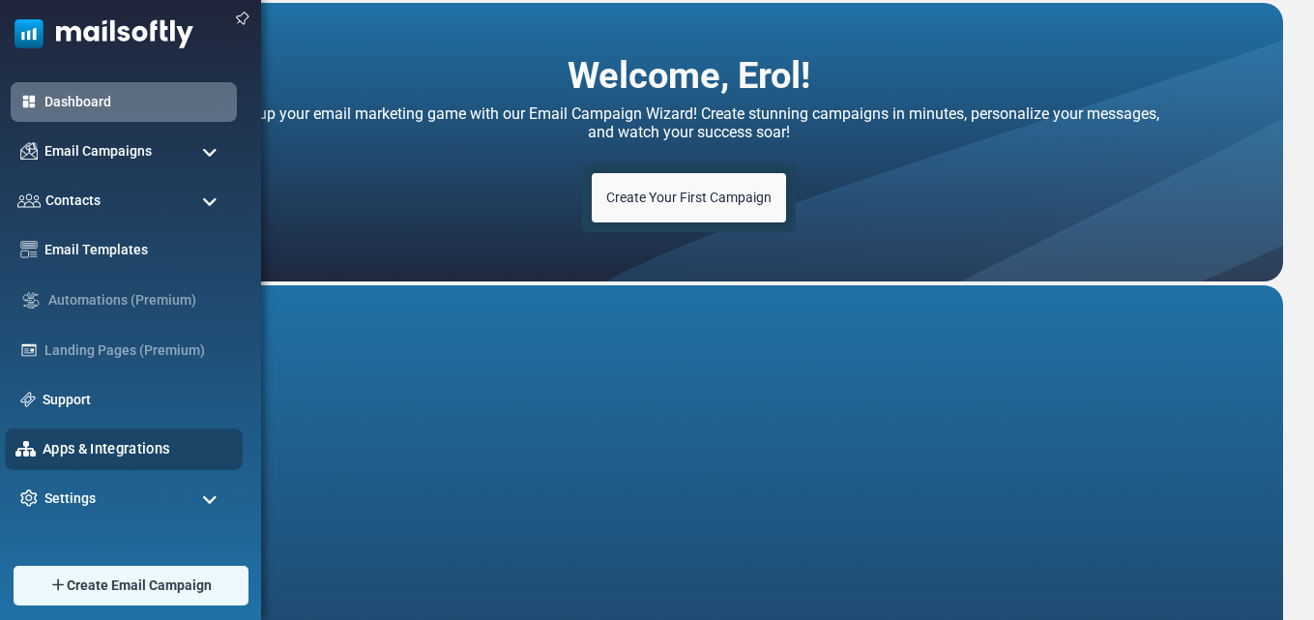
click at [80, 446] on link "Apps & Integrations" at bounding box center [137, 448] width 189 height 21
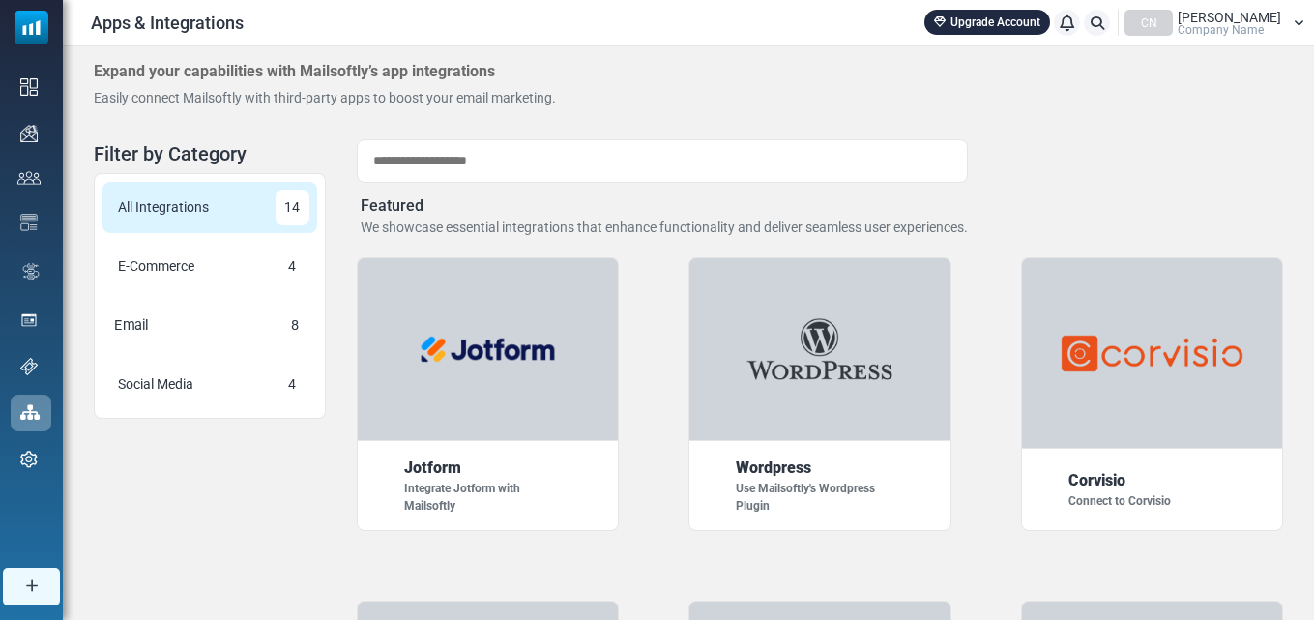
click at [160, 312] on div "Email 8" at bounding box center [210, 325] width 222 height 53
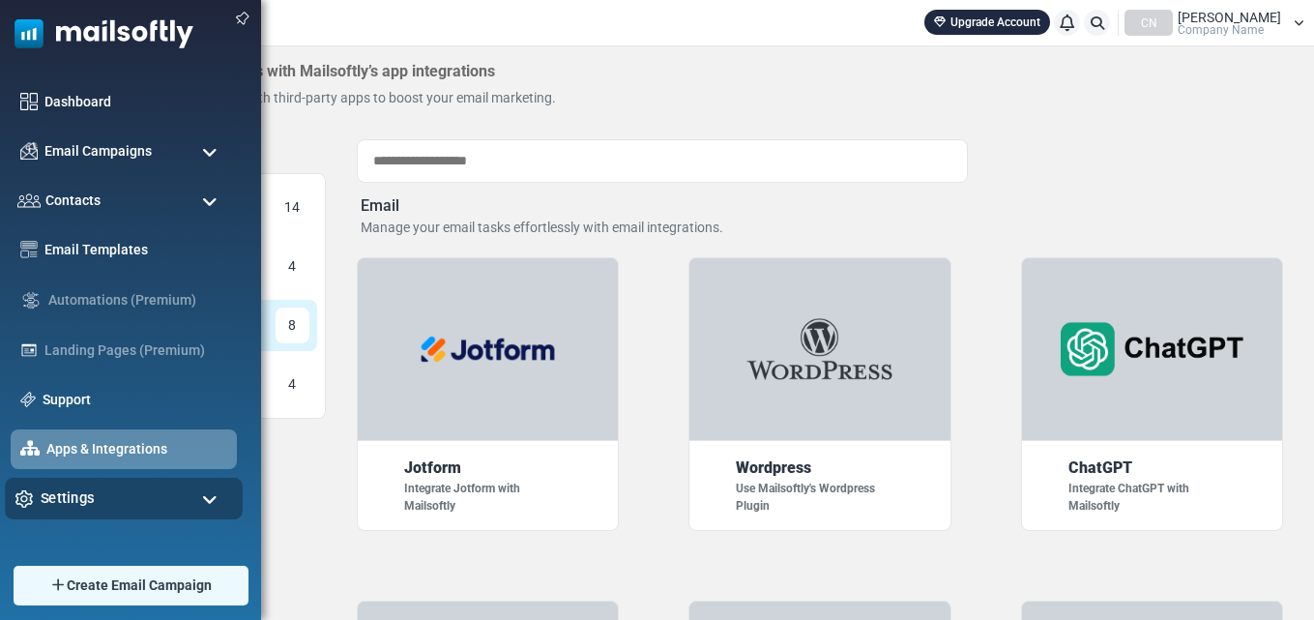
click at [57, 499] on span "Settings" at bounding box center [68, 497] width 54 height 21
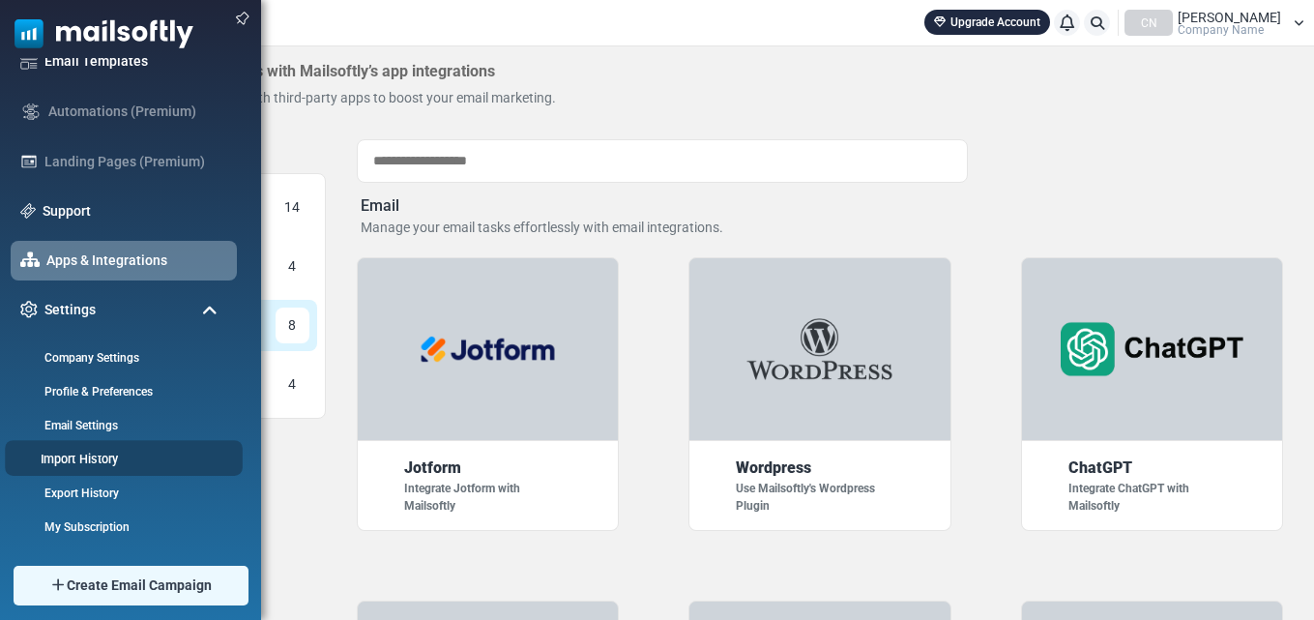
scroll to position [97, 0]
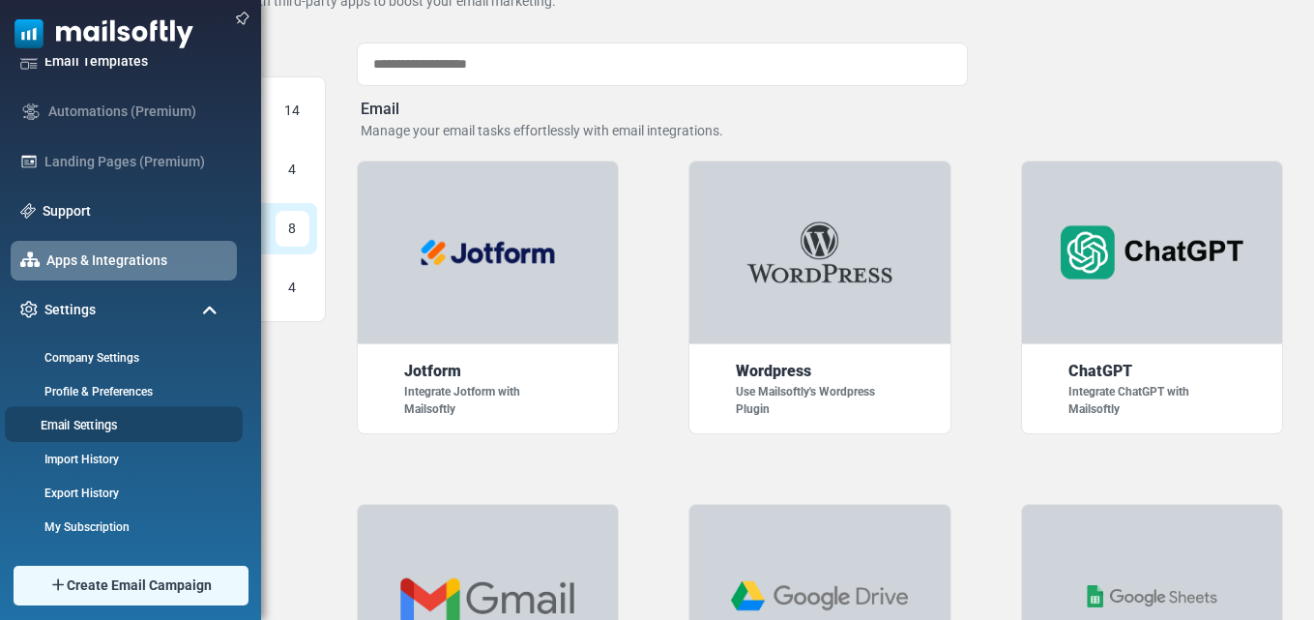
click at [73, 421] on link "Email Settings" at bounding box center [121, 425] width 232 height 18
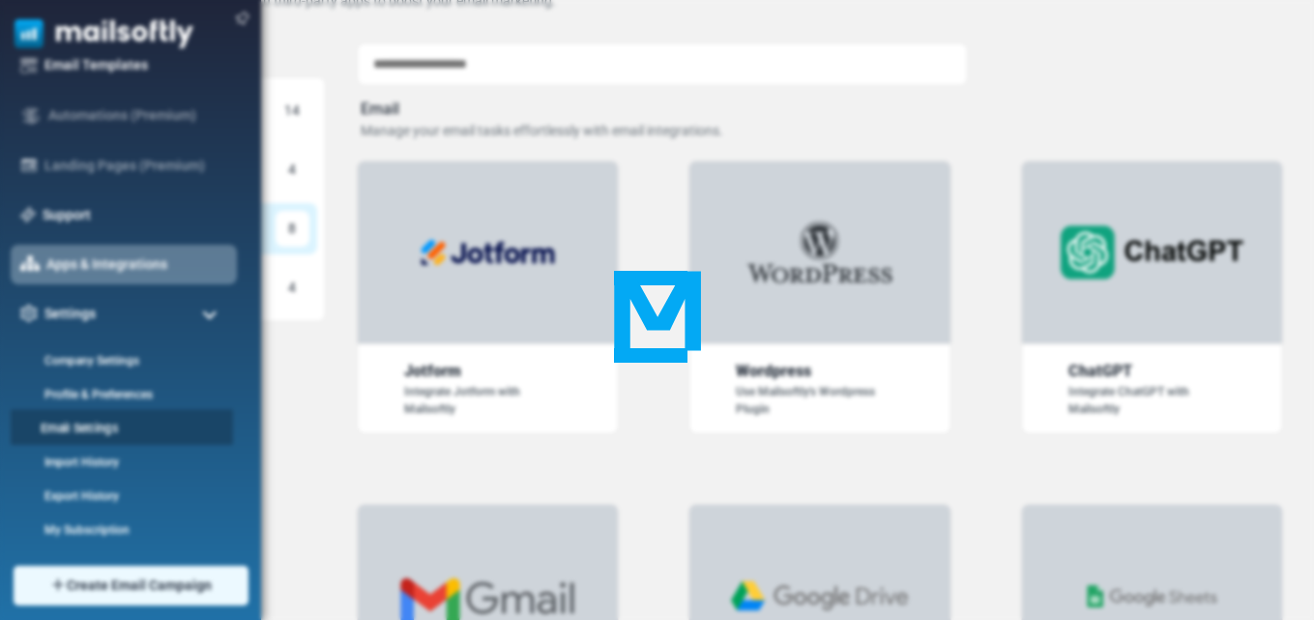
scroll to position [0, 0]
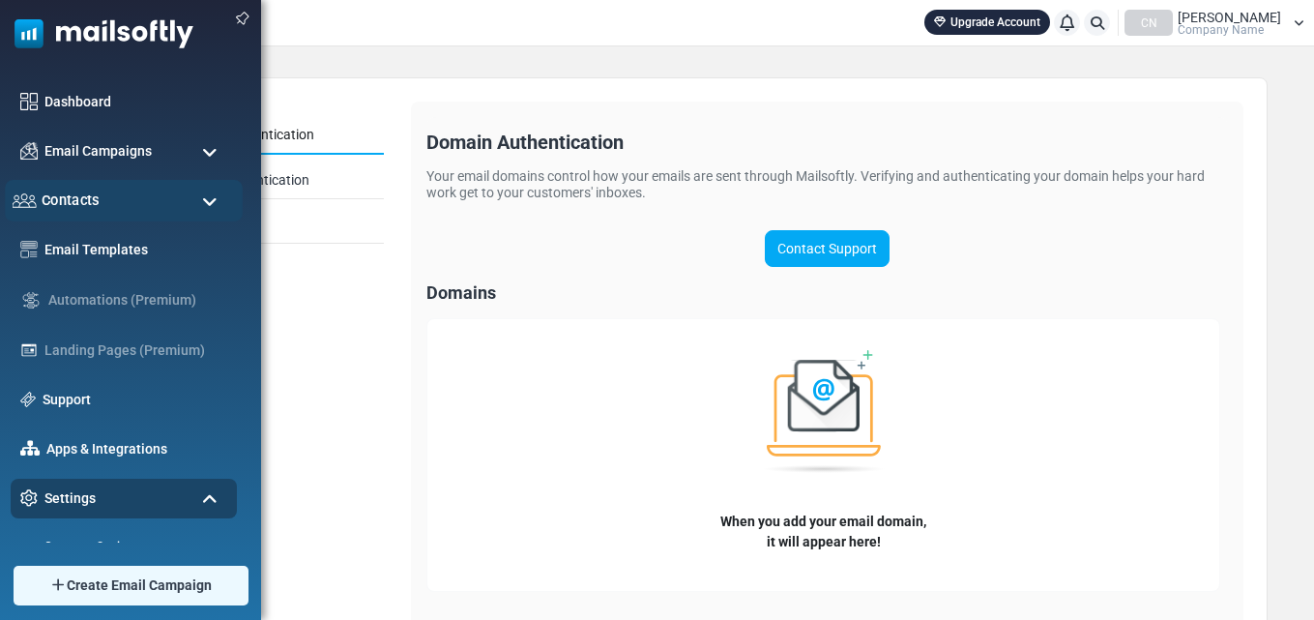
click at [50, 193] on span "Contacts" at bounding box center [71, 199] width 58 height 21
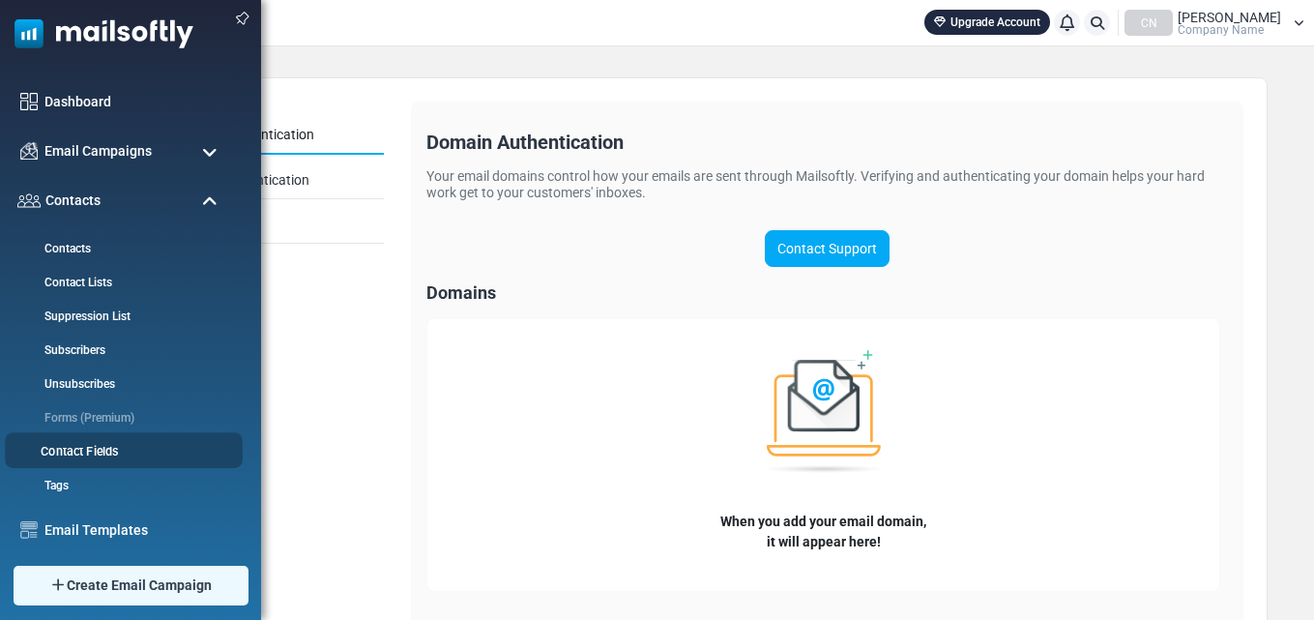
click at [91, 452] on link "Contact Fields" at bounding box center [121, 452] width 232 height 18
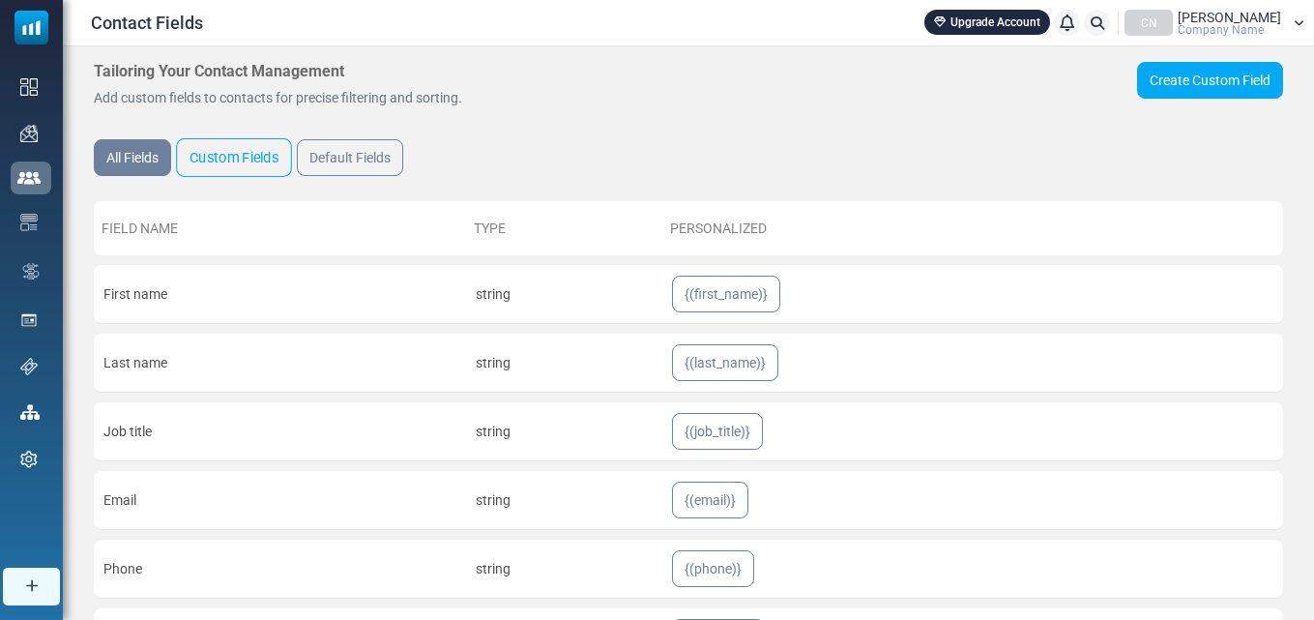
click at [237, 154] on link "Custom Fields" at bounding box center [234, 157] width 116 height 39
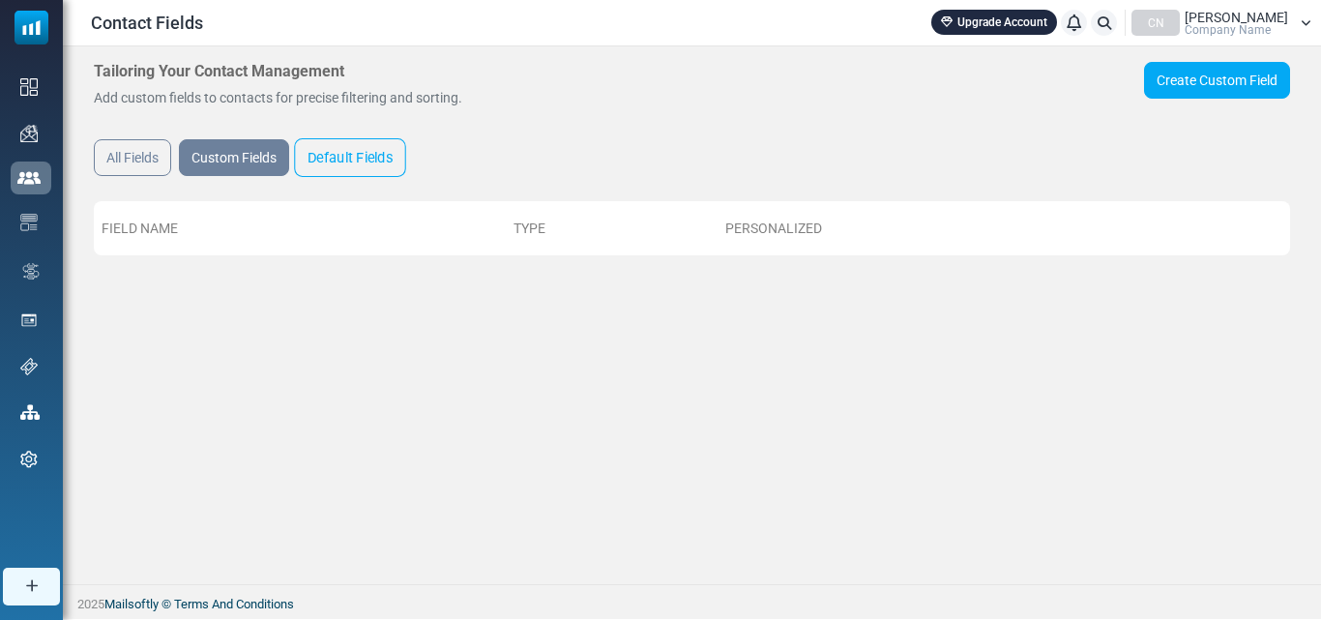
click at [363, 166] on link "Default Fields" at bounding box center [350, 157] width 112 height 39
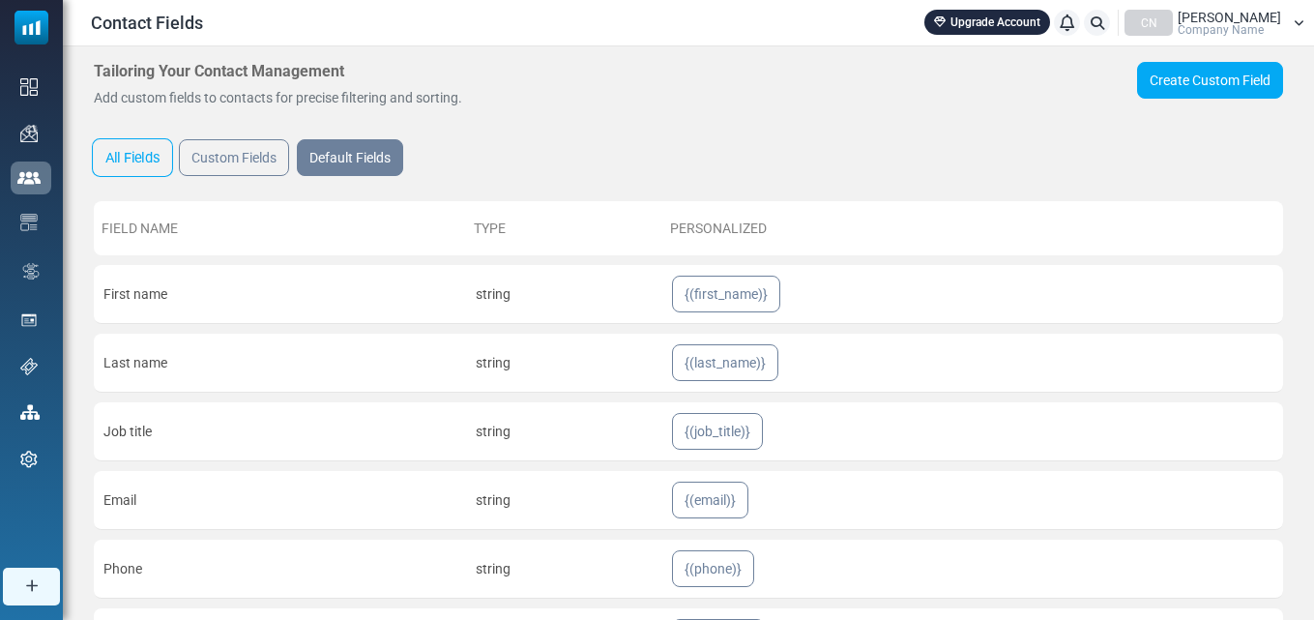
click at [106, 149] on link "All Fields" at bounding box center [132, 157] width 81 height 39
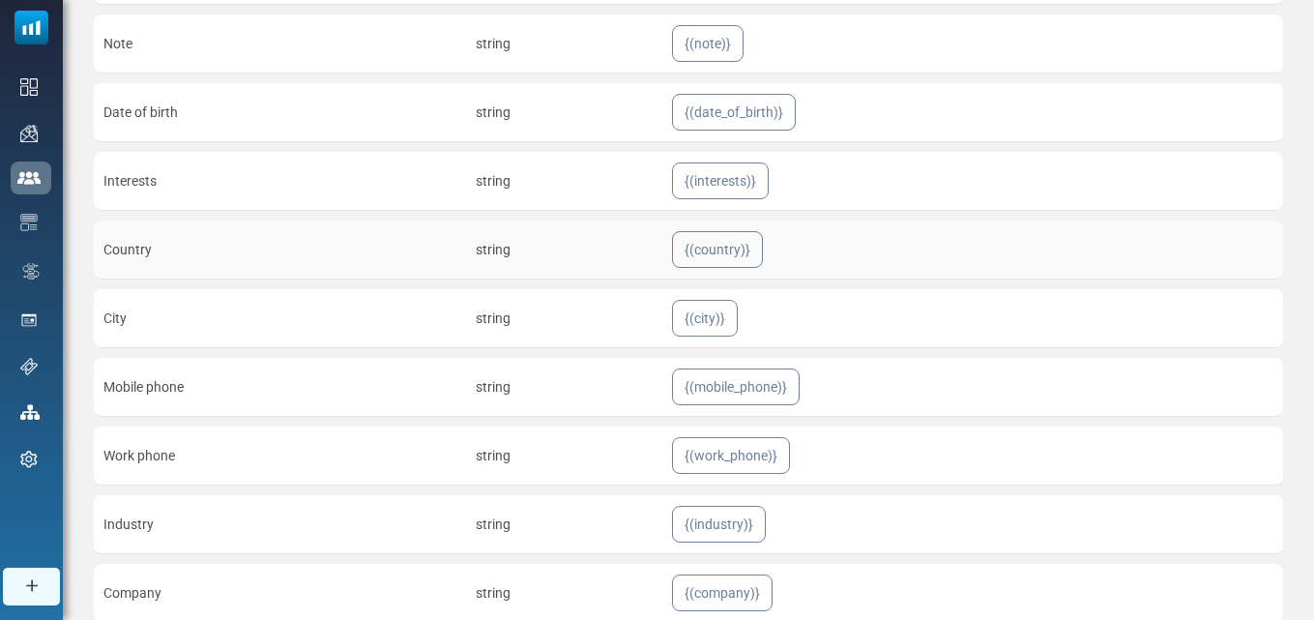
scroll to position [967, 0]
